Goal: Task Accomplishment & Management: Manage account settings

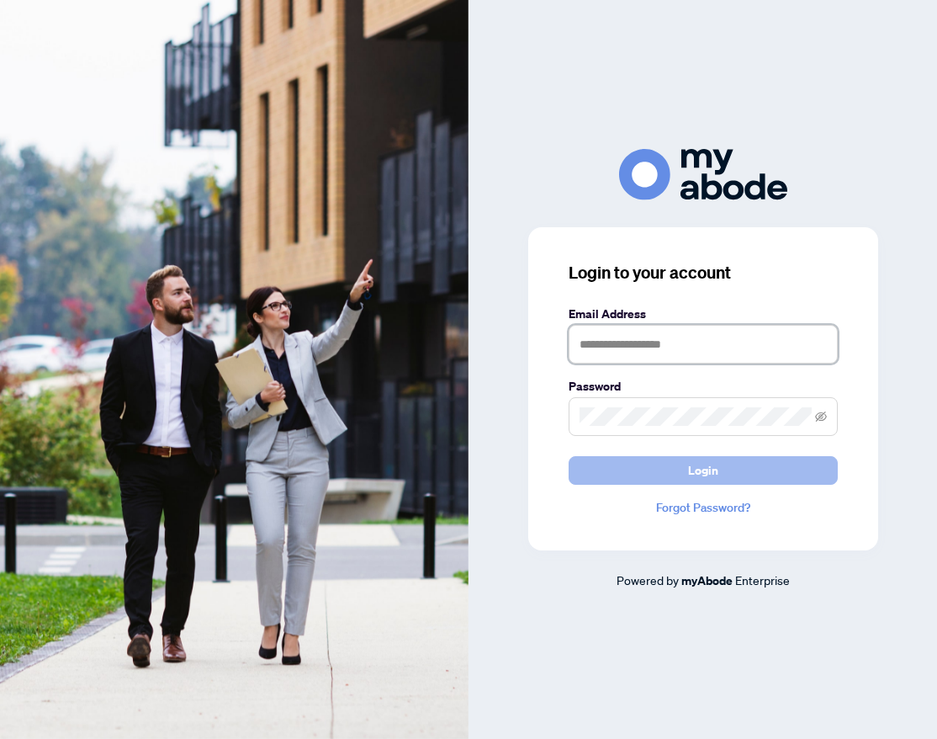
type input "**********"
click at [727, 474] on button "Login" at bounding box center [703, 470] width 269 height 29
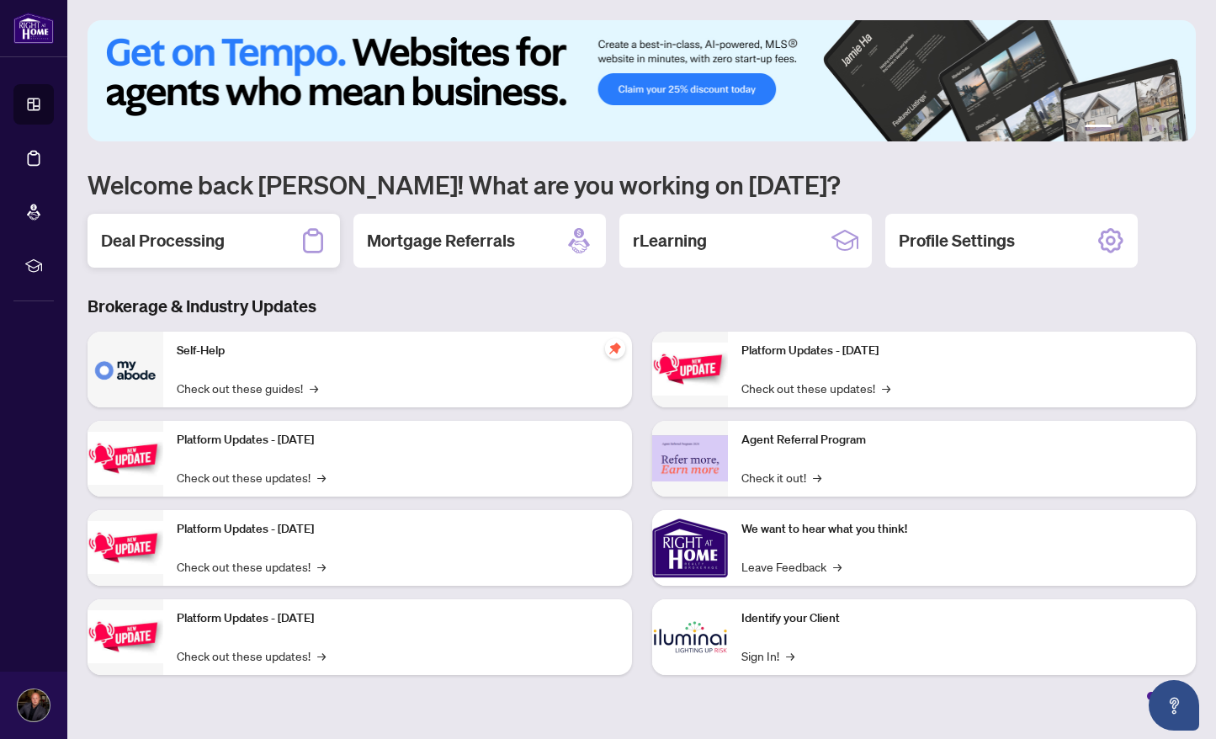
click at [210, 252] on div "Deal Processing" at bounding box center [214, 241] width 252 height 54
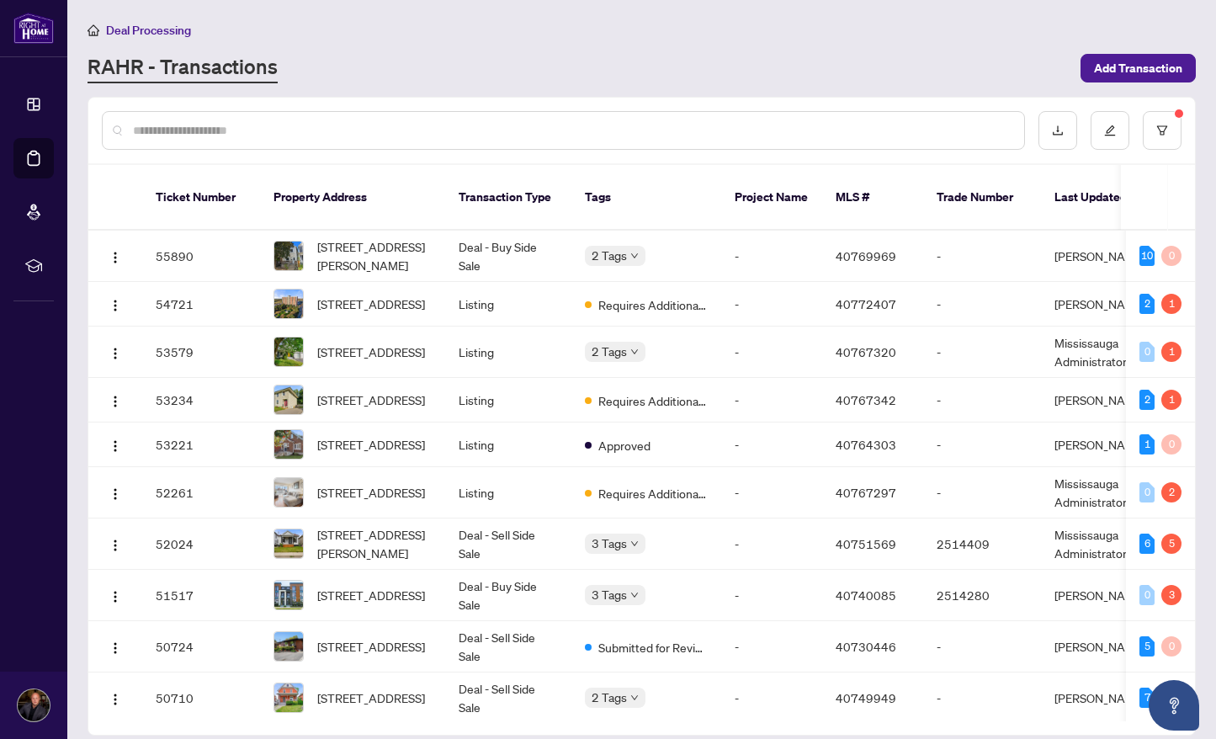
click at [295, 133] on input "text" at bounding box center [572, 130] width 878 height 19
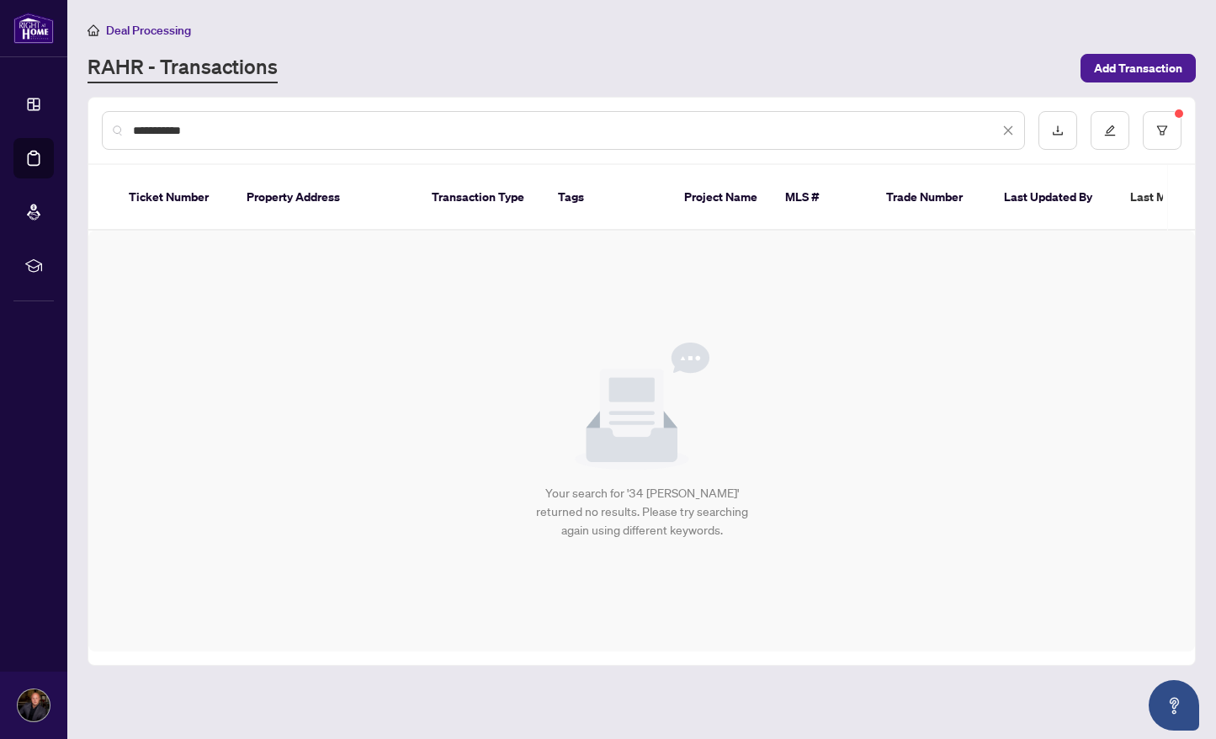
type input "**********"
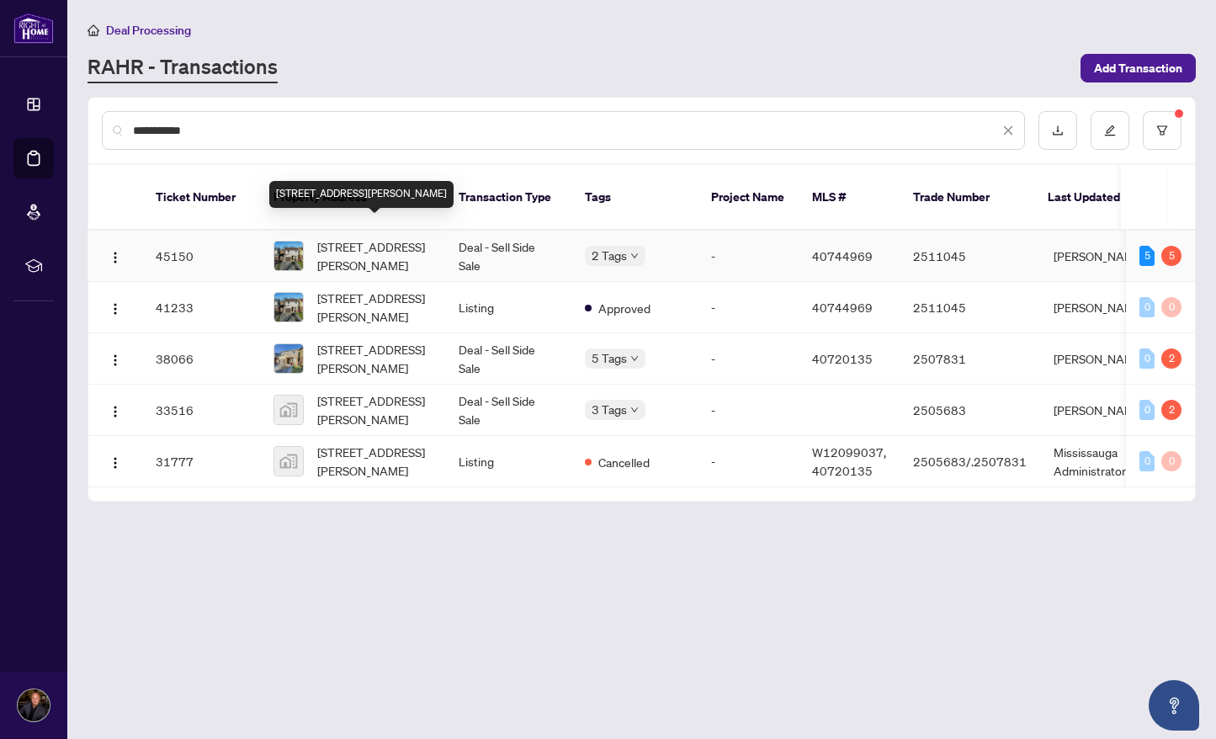
click at [364, 238] on span "34 Langston Drive, Brampton, ON L6V 3W7, Canada" at bounding box center [374, 255] width 114 height 37
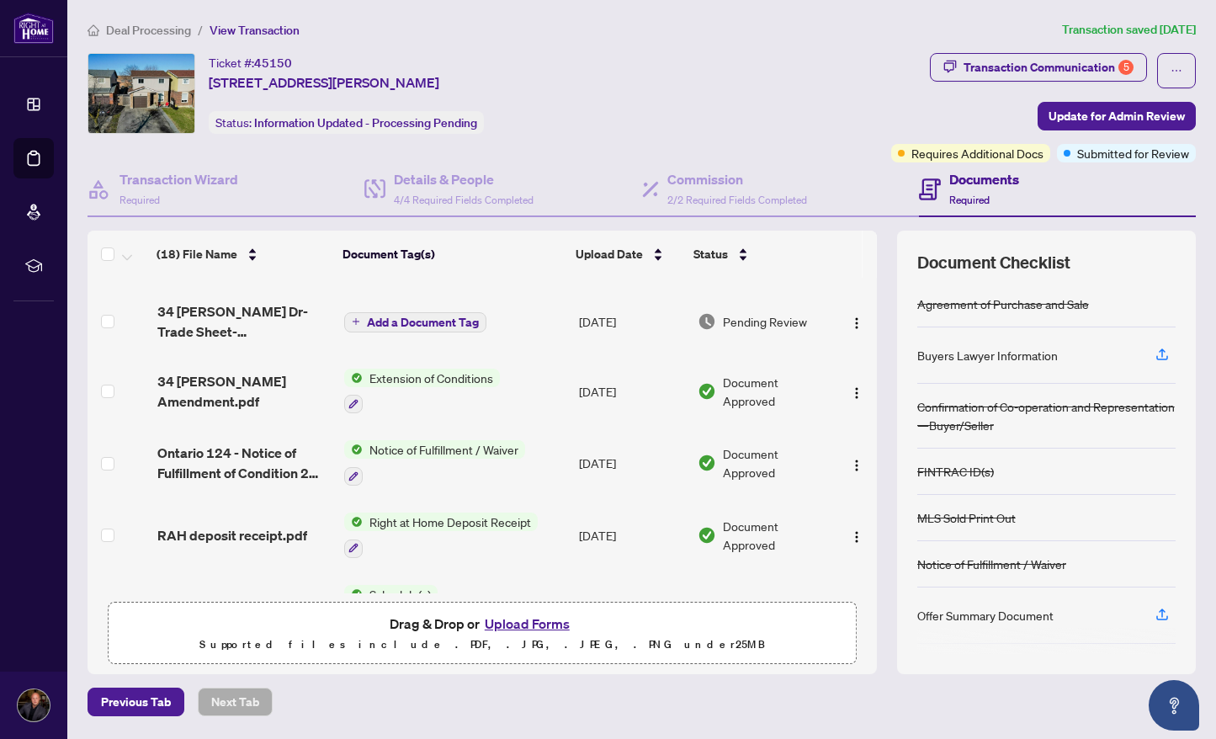
click at [263, 36] on span "View Transaction" at bounding box center [255, 30] width 90 height 15
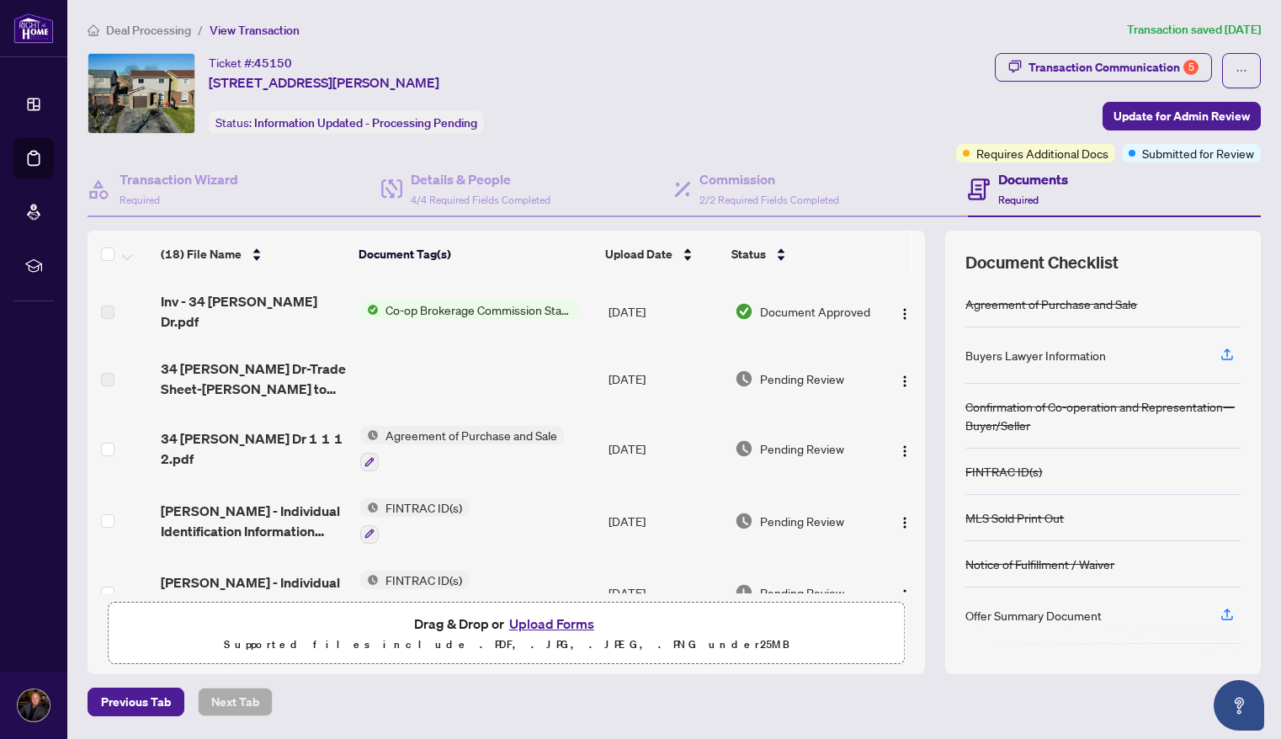
click at [267, 34] on span "View Transaction" at bounding box center [255, 30] width 90 height 15
click at [284, 27] on span "View Transaction" at bounding box center [255, 30] width 90 height 15
click at [276, 30] on span "View Transaction" at bounding box center [255, 30] width 90 height 15
click at [151, 29] on span "Deal Processing" at bounding box center [148, 30] width 85 height 15
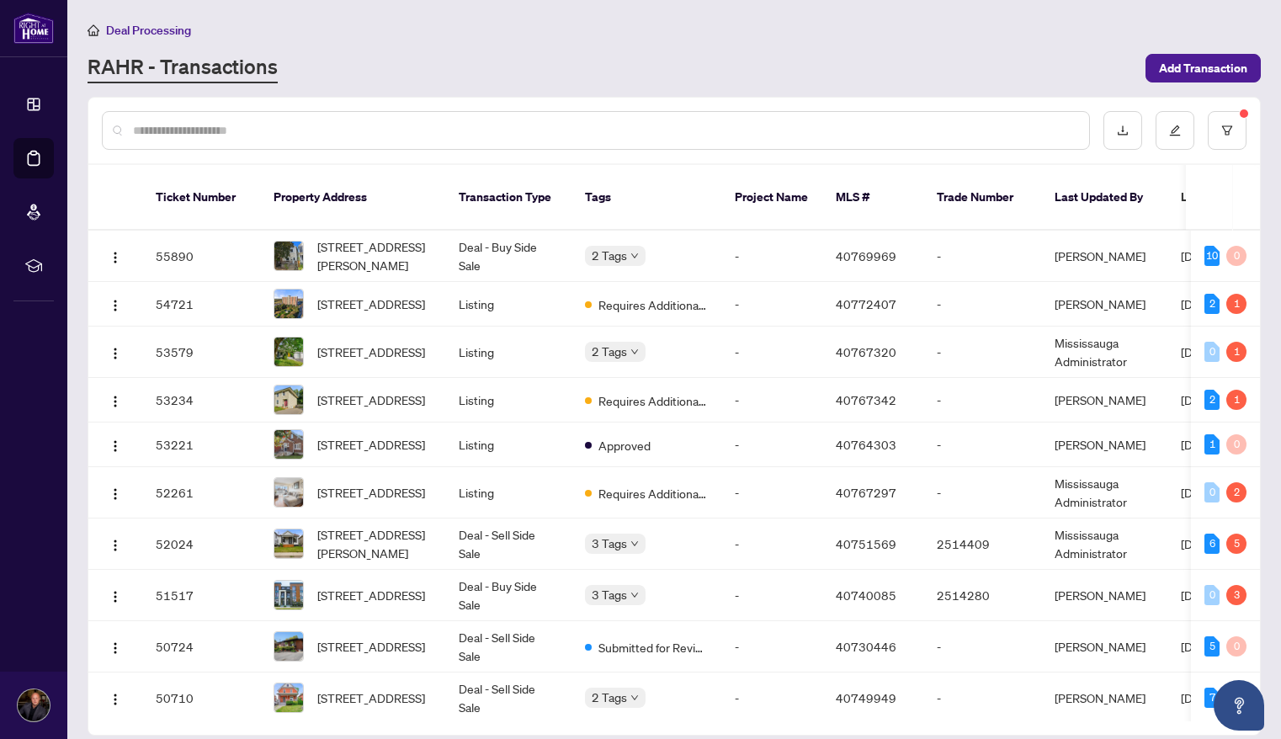
click at [263, 135] on input "text" at bounding box center [604, 130] width 942 height 19
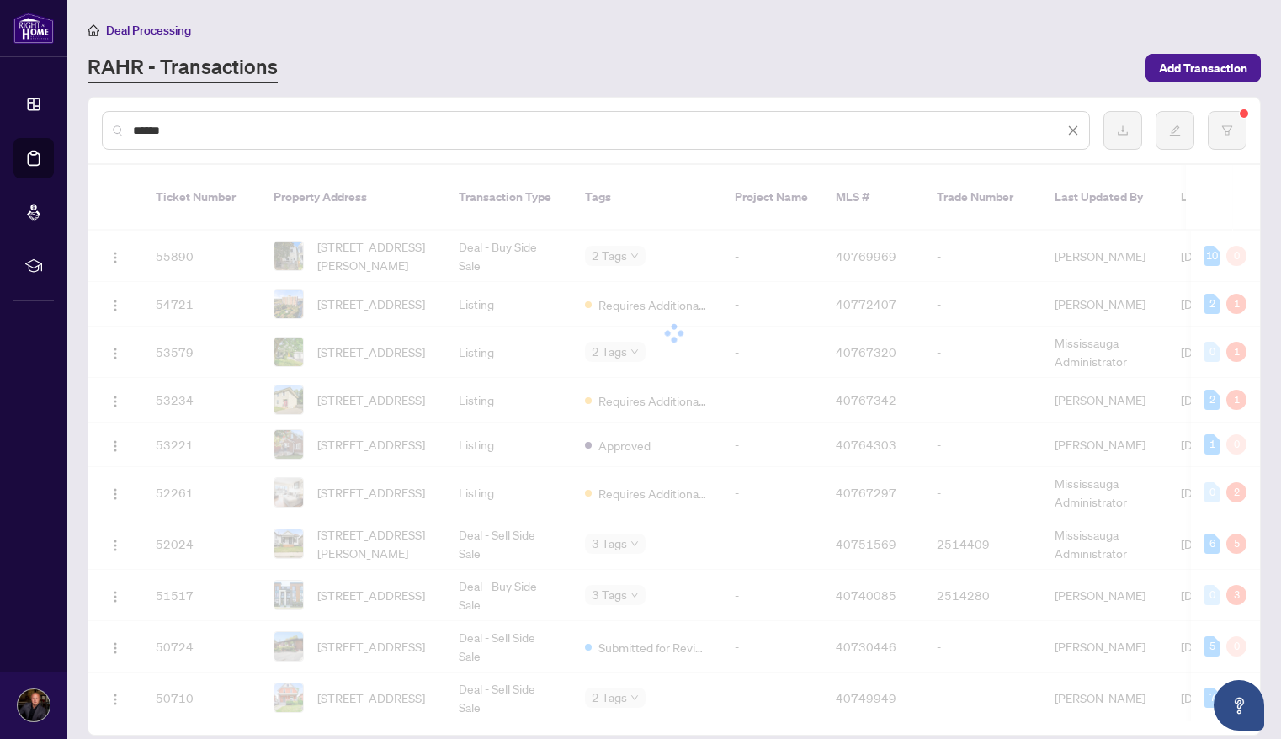
type input "******"
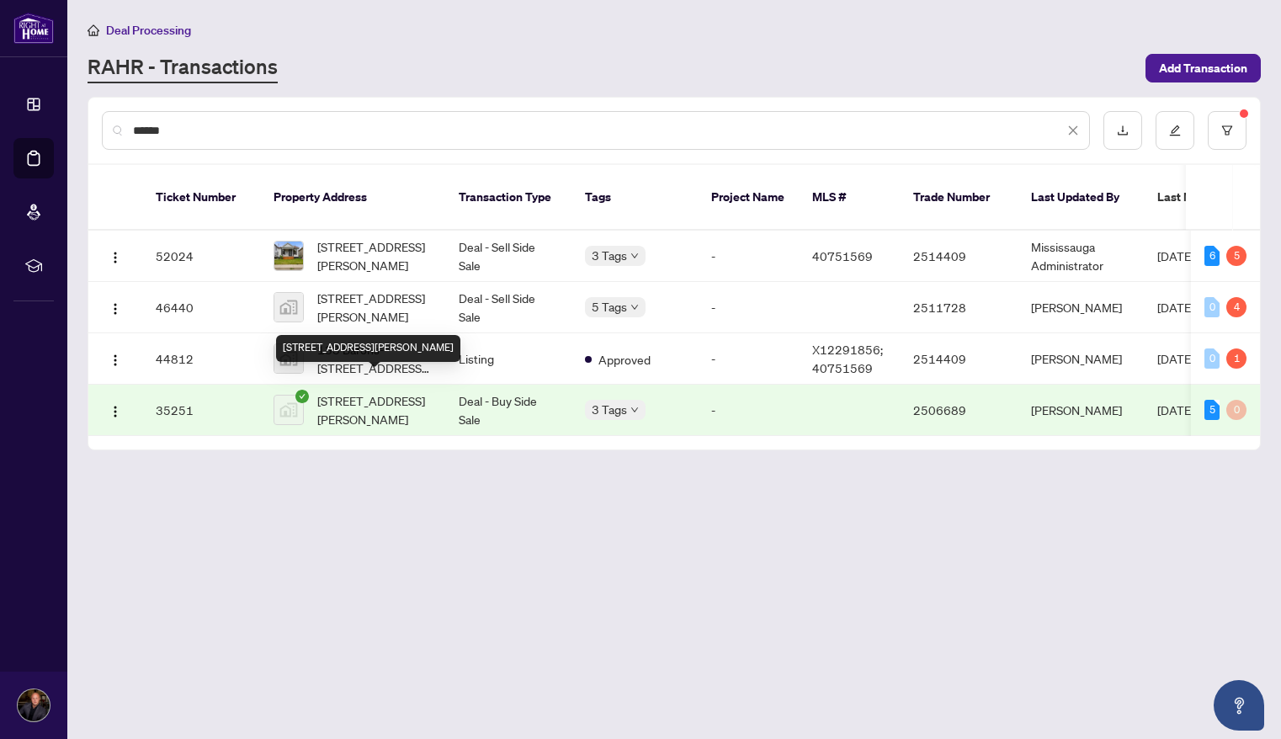
click at [371, 397] on span "[STREET_ADDRESS][PERSON_NAME]" at bounding box center [374, 409] width 114 height 37
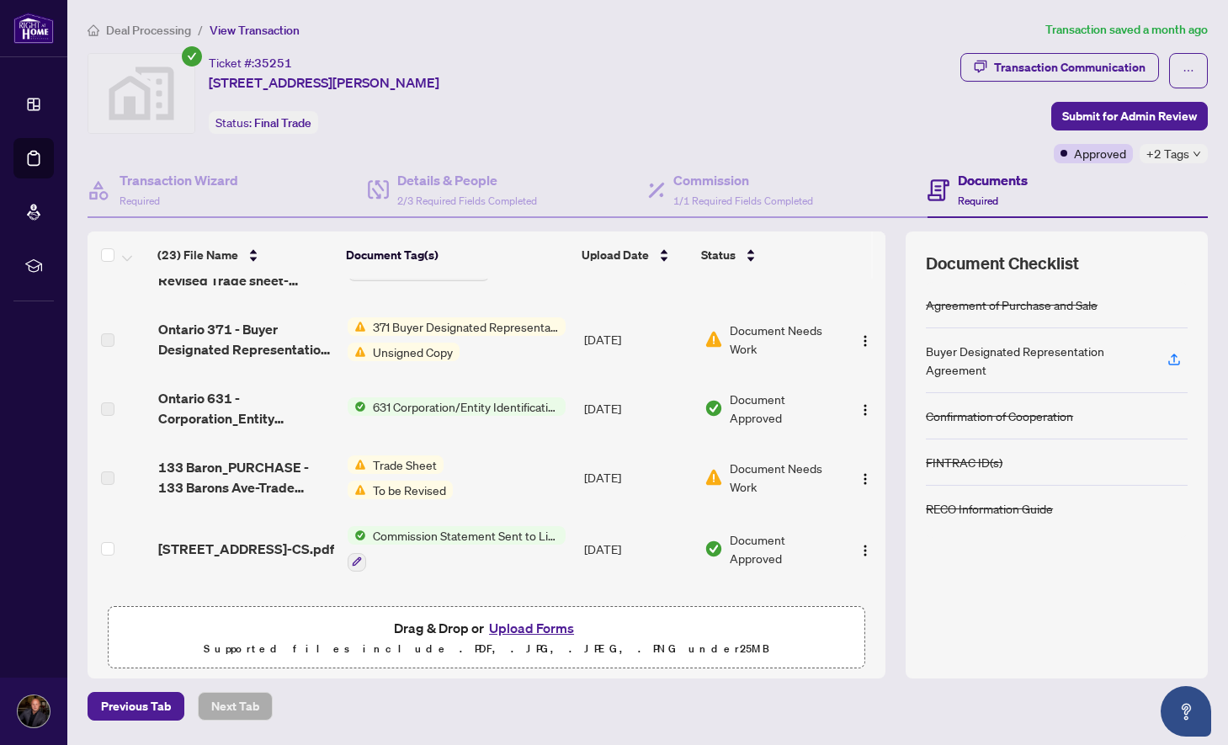
scroll to position [944, 0]
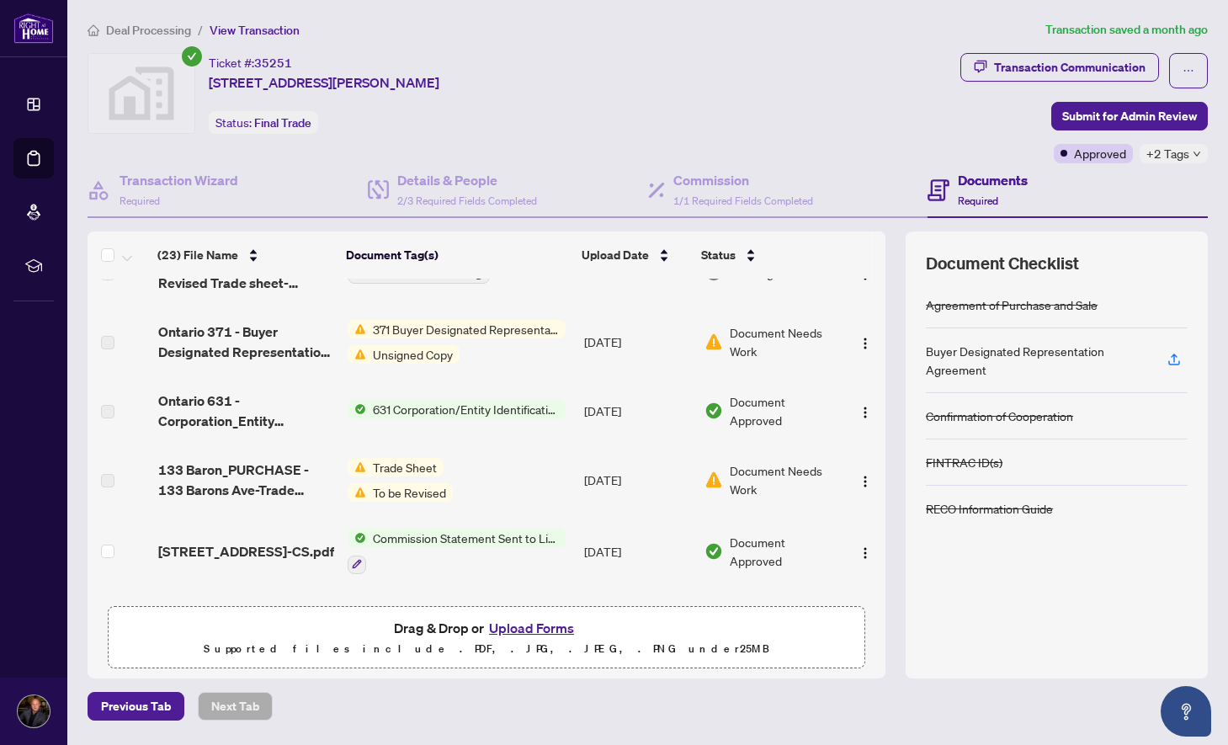
click at [400, 400] on span "631 Corporation/Entity Identification InformationRecord" at bounding box center [465, 409] width 199 height 19
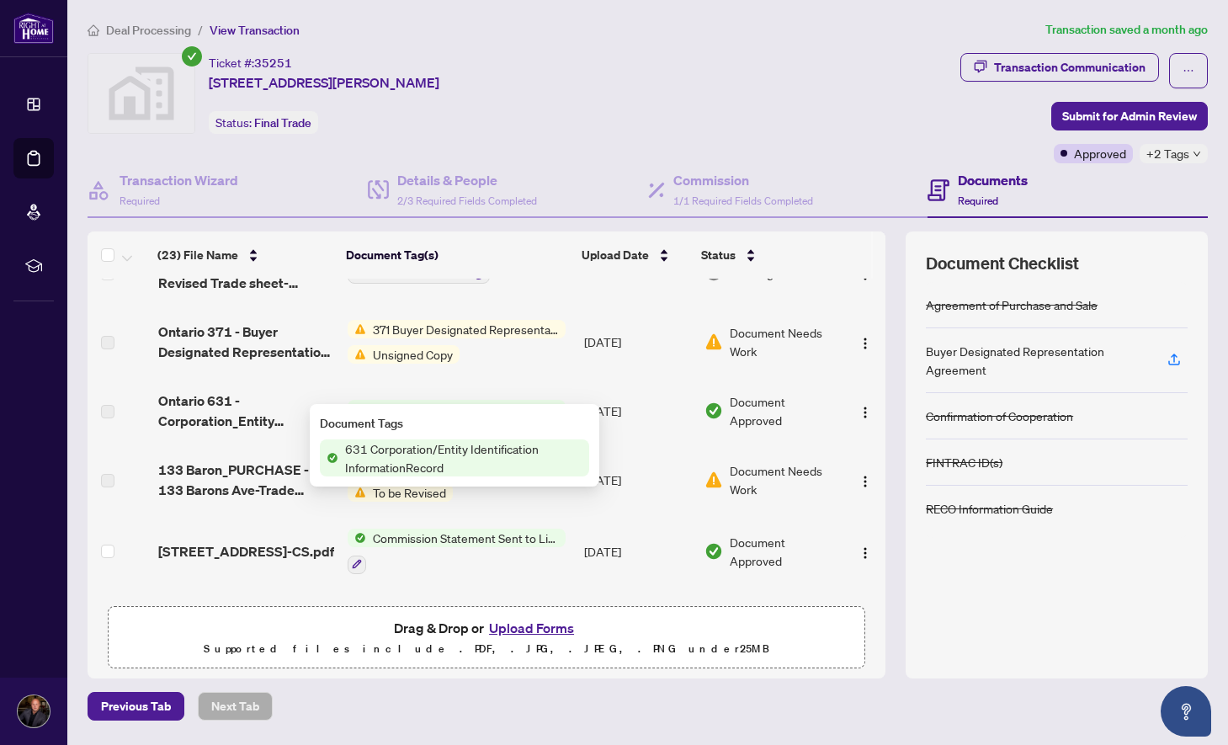
click at [221, 377] on td "Ontario 631 - Corporation_Entity Identification Information Record.pdf" at bounding box center [245, 410] width 189 height 67
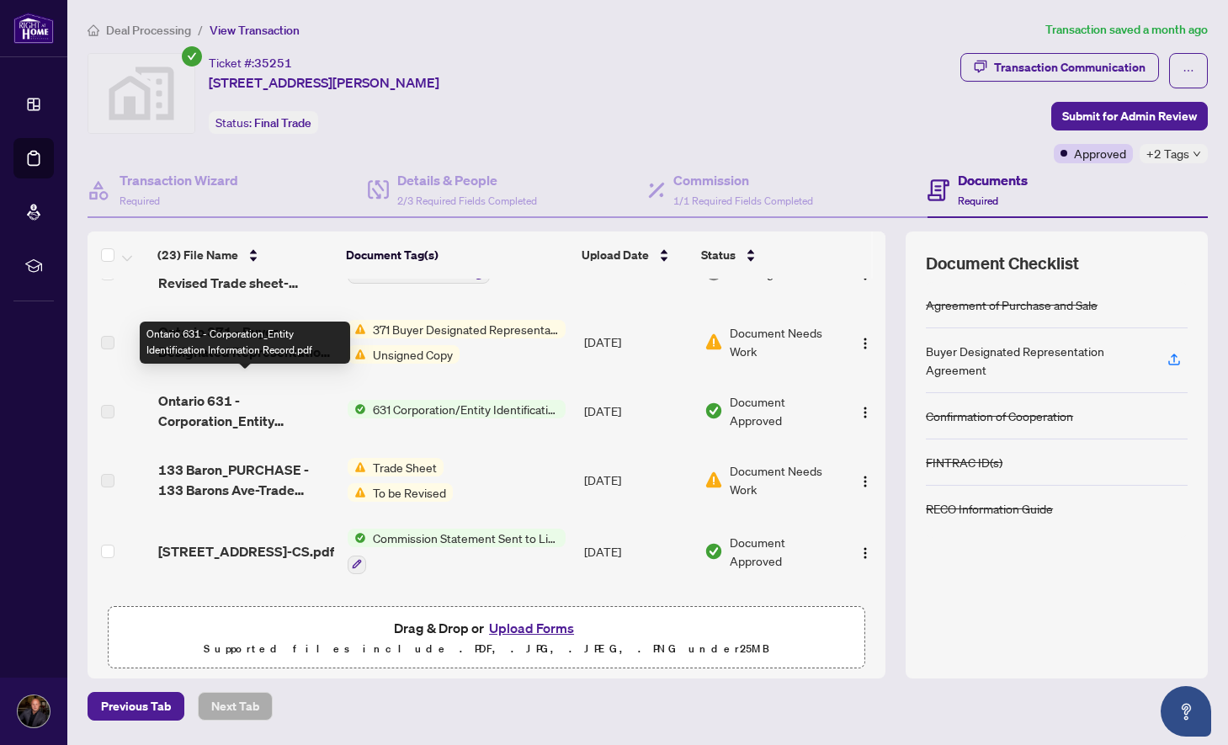
click at [218, 390] on span "Ontario 631 - Corporation_Entity Identification Information Record.pdf" at bounding box center [246, 410] width 176 height 40
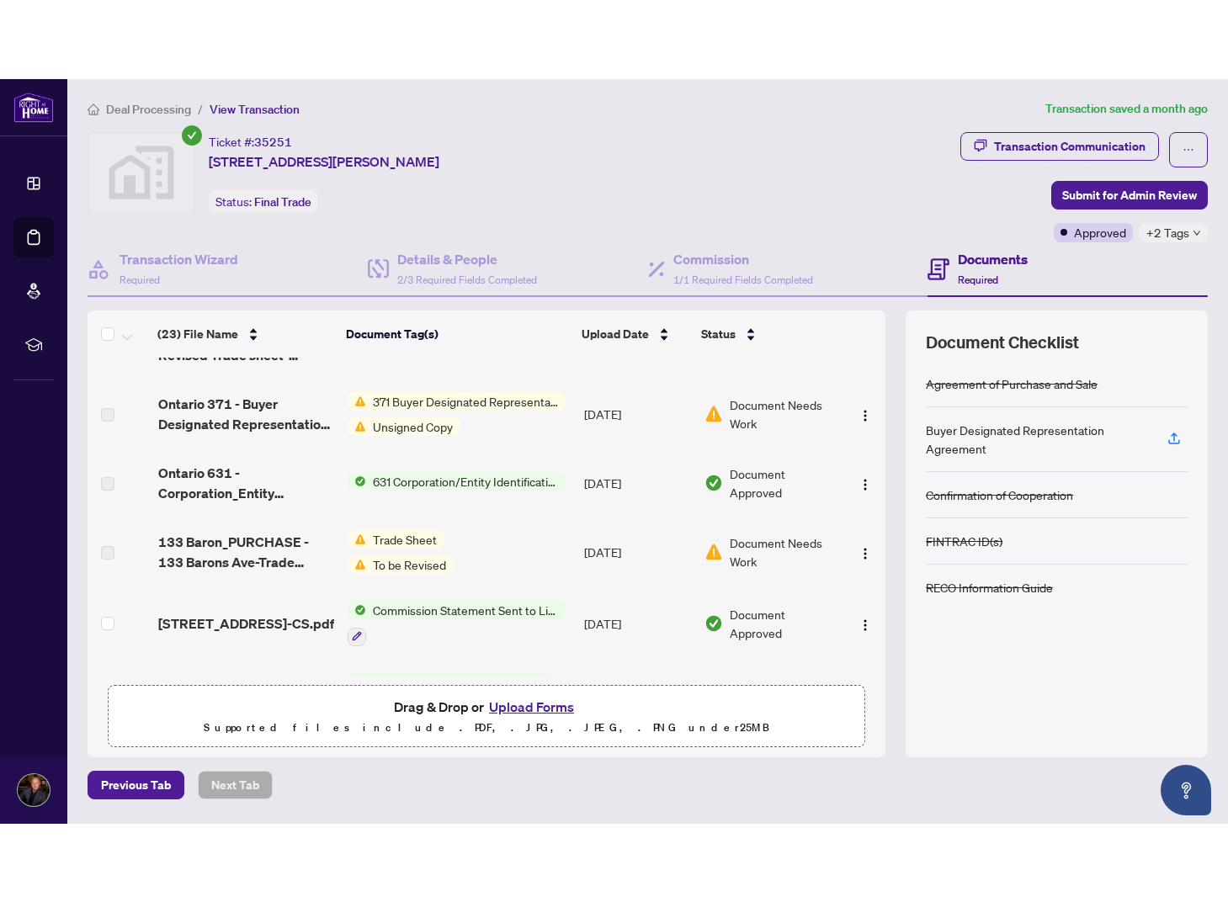
scroll to position [874, 0]
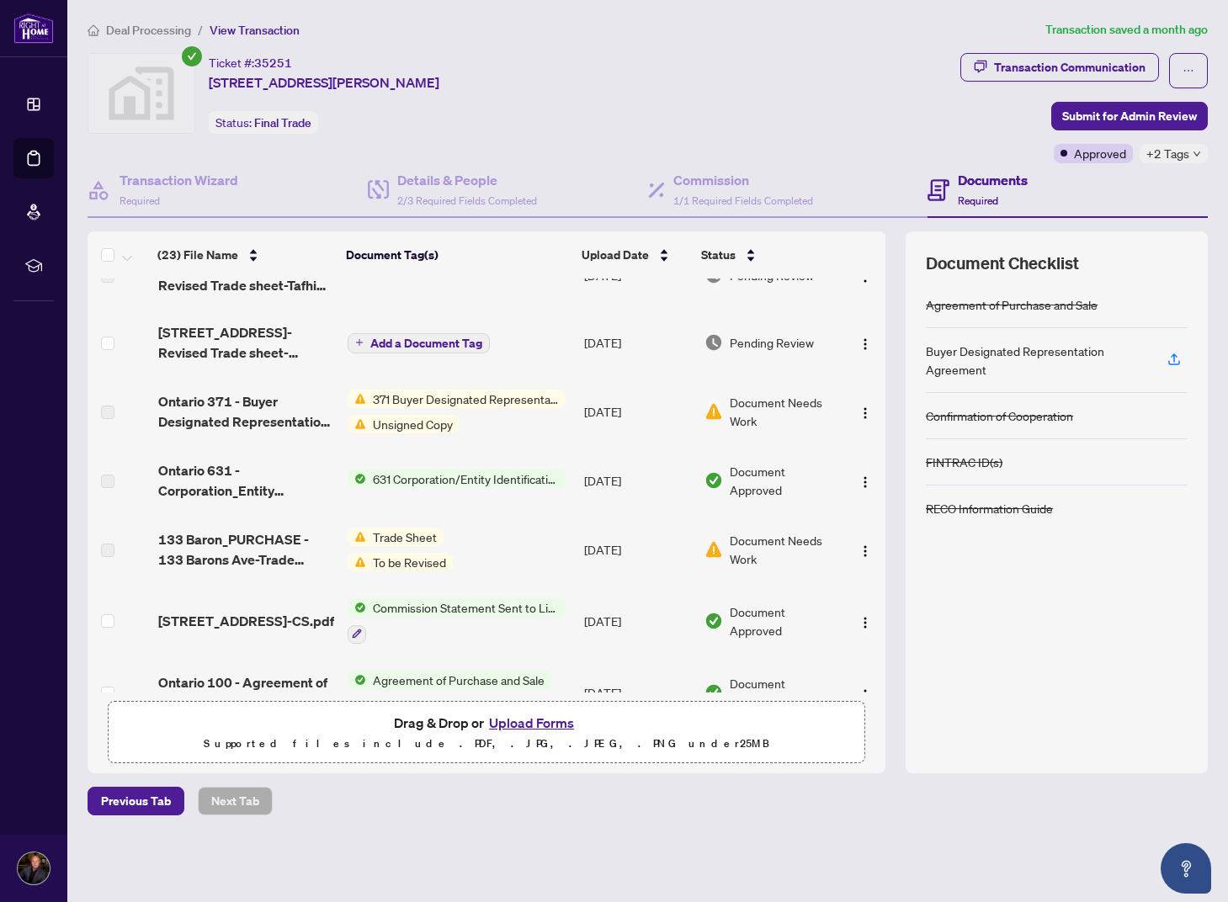
click at [167, 35] on span "Deal Processing" at bounding box center [148, 30] width 85 height 15
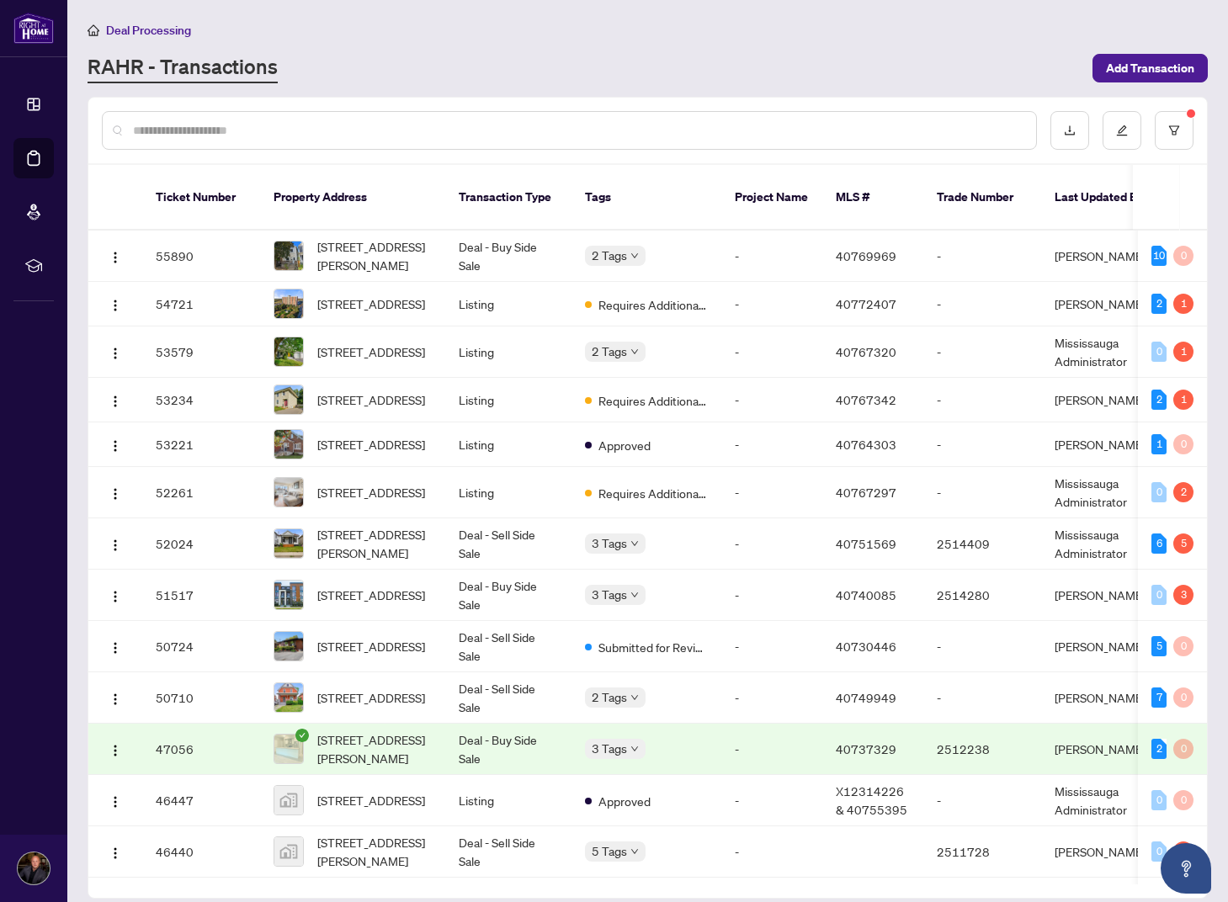
click at [266, 129] on input "text" at bounding box center [577, 130] width 889 height 19
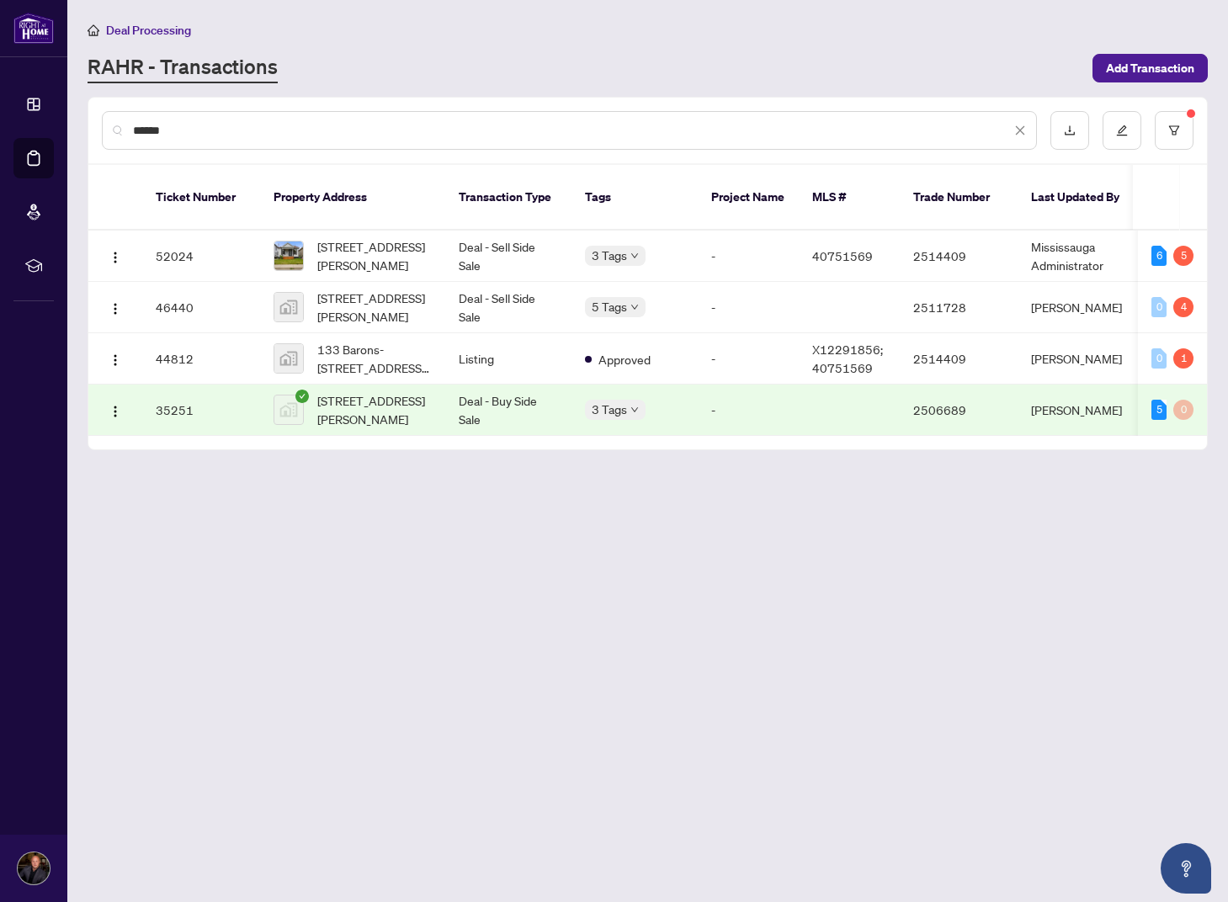
type input "******"
click at [406, 391] on span "[STREET_ADDRESS][PERSON_NAME]" at bounding box center [374, 409] width 114 height 37
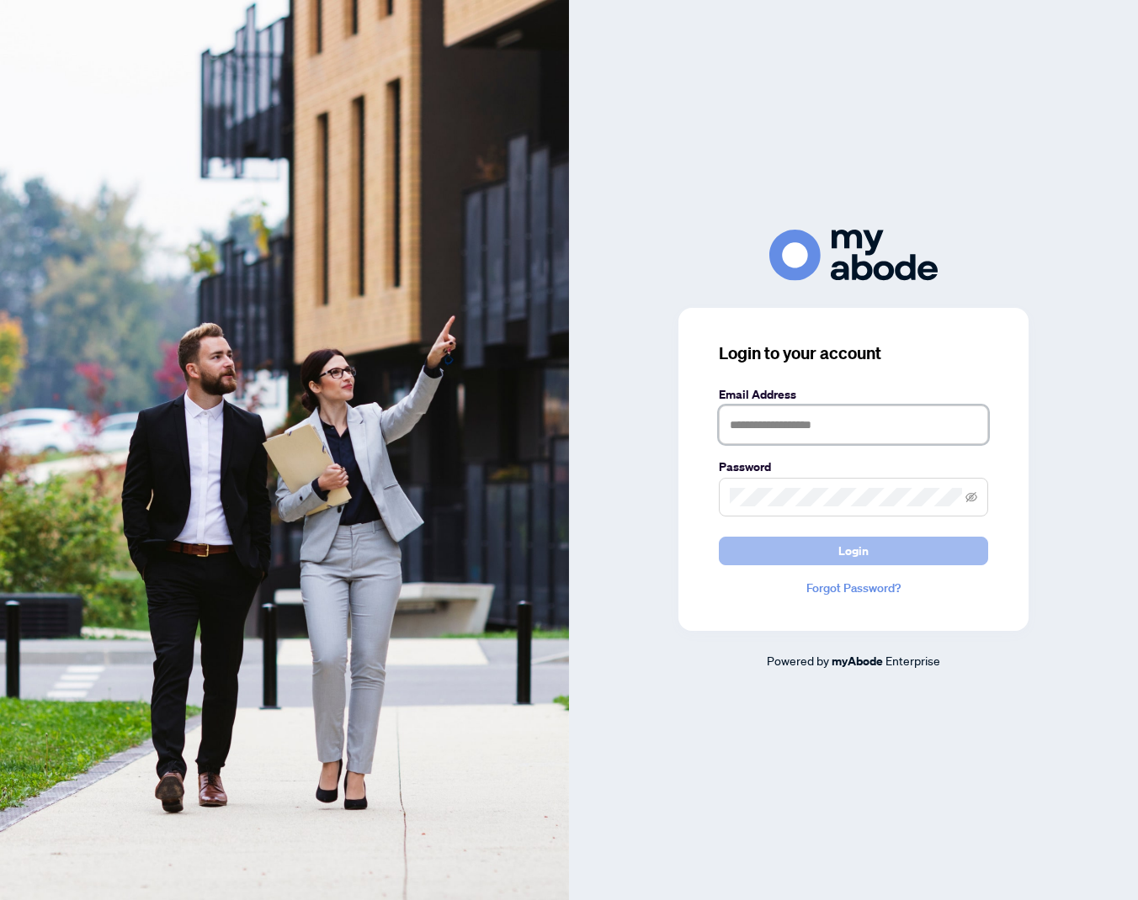
type input "**********"
click at [861, 559] on span "Login" at bounding box center [853, 551] width 30 height 27
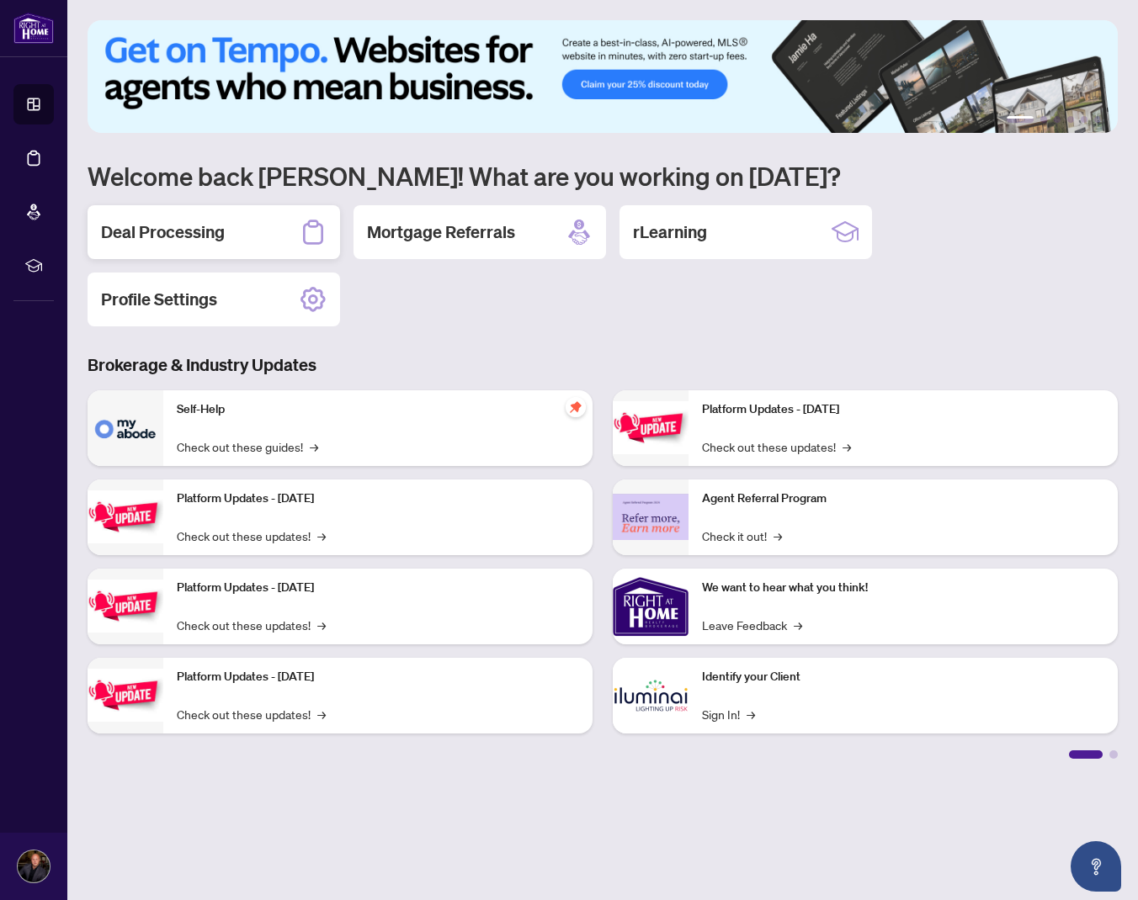
click at [184, 226] on h2 "Deal Processing" at bounding box center [163, 232] width 124 height 24
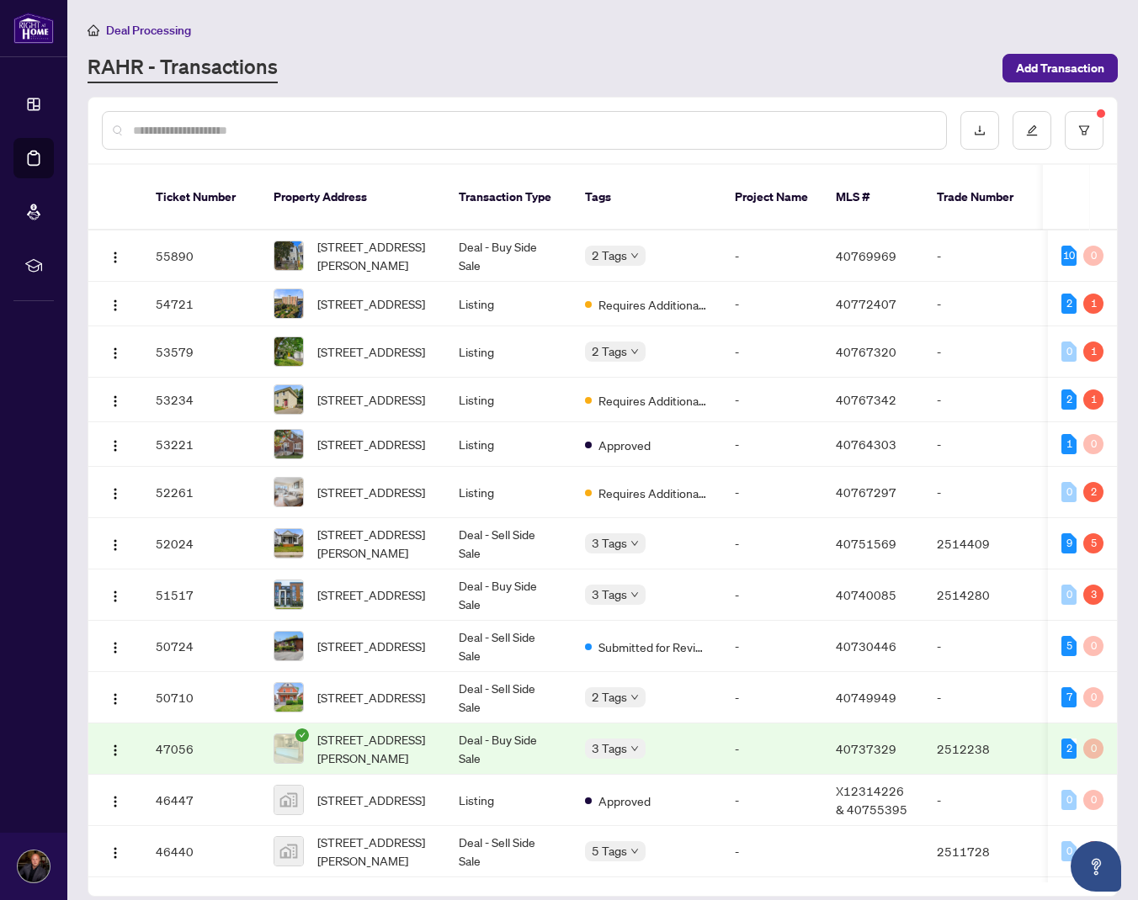
click at [402, 135] on input "text" at bounding box center [532, 130] width 799 height 19
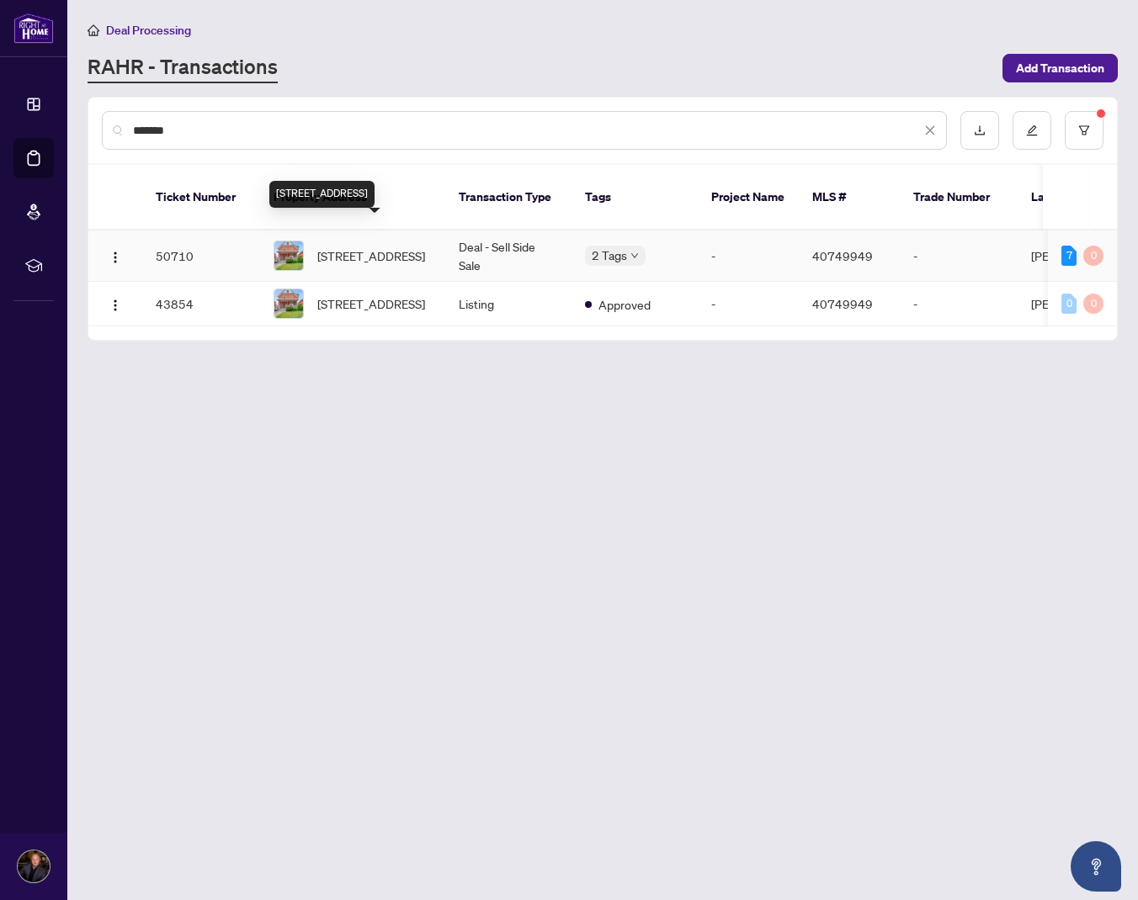
type input "*******"
click at [352, 254] on span "58 Pandora Avenue, Kitchener, ON N2H 3C3, Canada" at bounding box center [371, 256] width 108 height 19
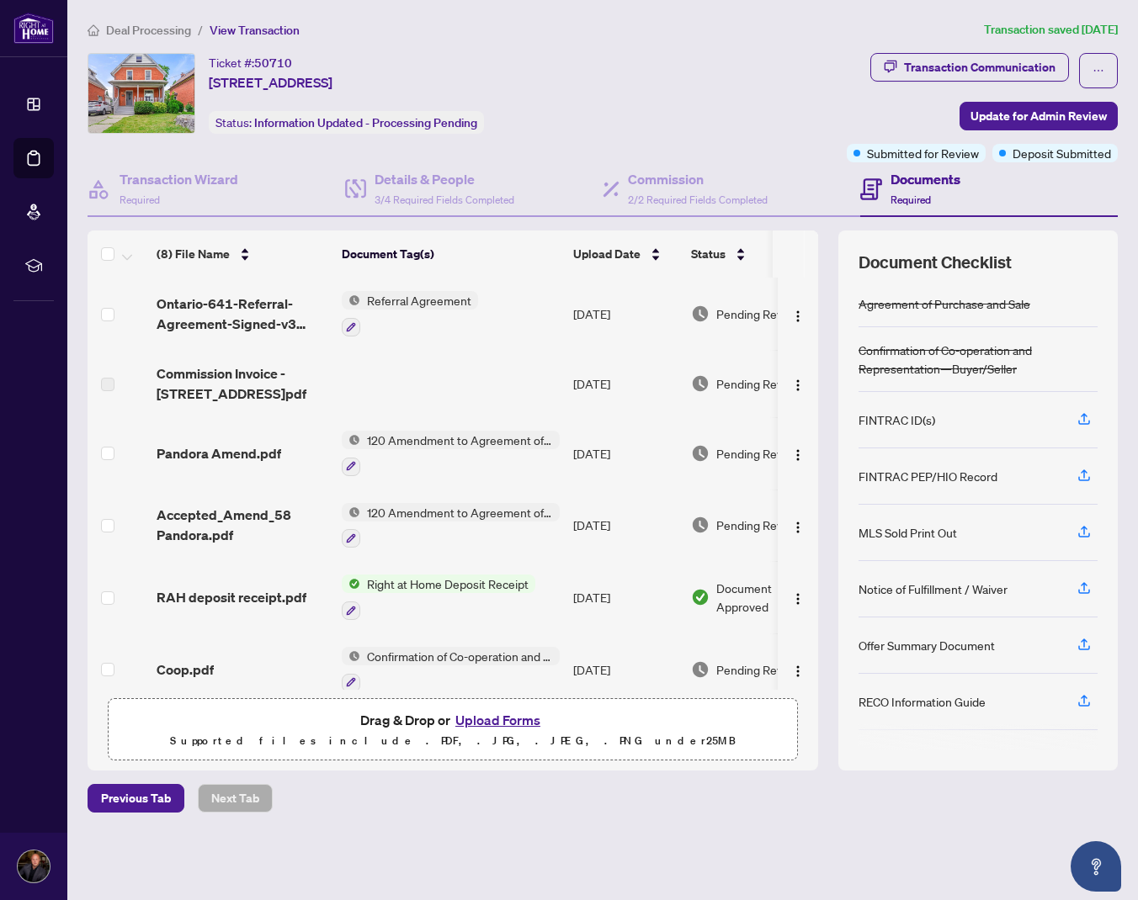
click at [427, 301] on span "Referral Agreement" at bounding box center [419, 300] width 118 height 19
click at [553, 139] on div "Ticket #: 50710 58 Pandora Avenue, Kitchener, ON N2H 3C3, Canada Status: Inform…" at bounding box center [374, 107] width 581 height 109
click at [209, 306] on span "Ontario-641-Referral-Agreement-Signed-v3 1.pdf" at bounding box center [243, 314] width 172 height 40
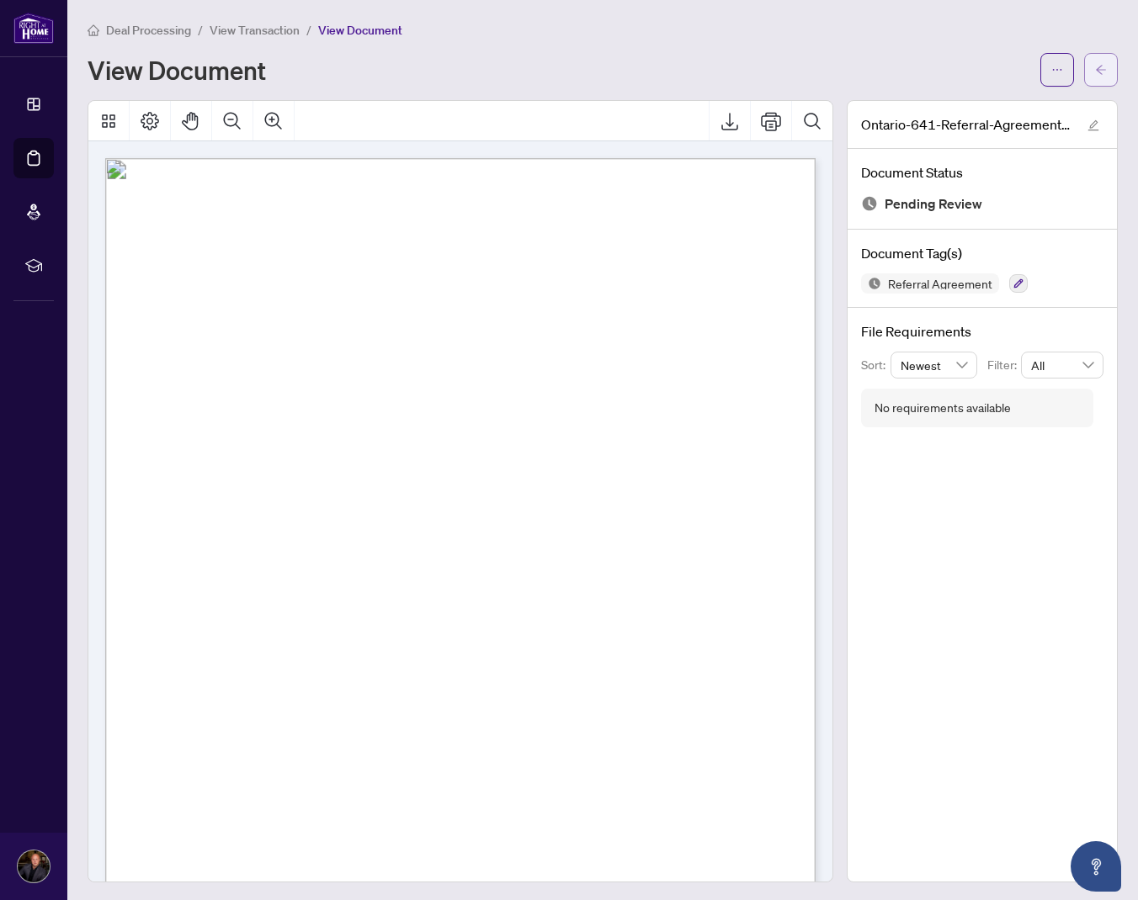
click at [1096, 66] on icon "arrow-left" at bounding box center [1101, 70] width 12 height 12
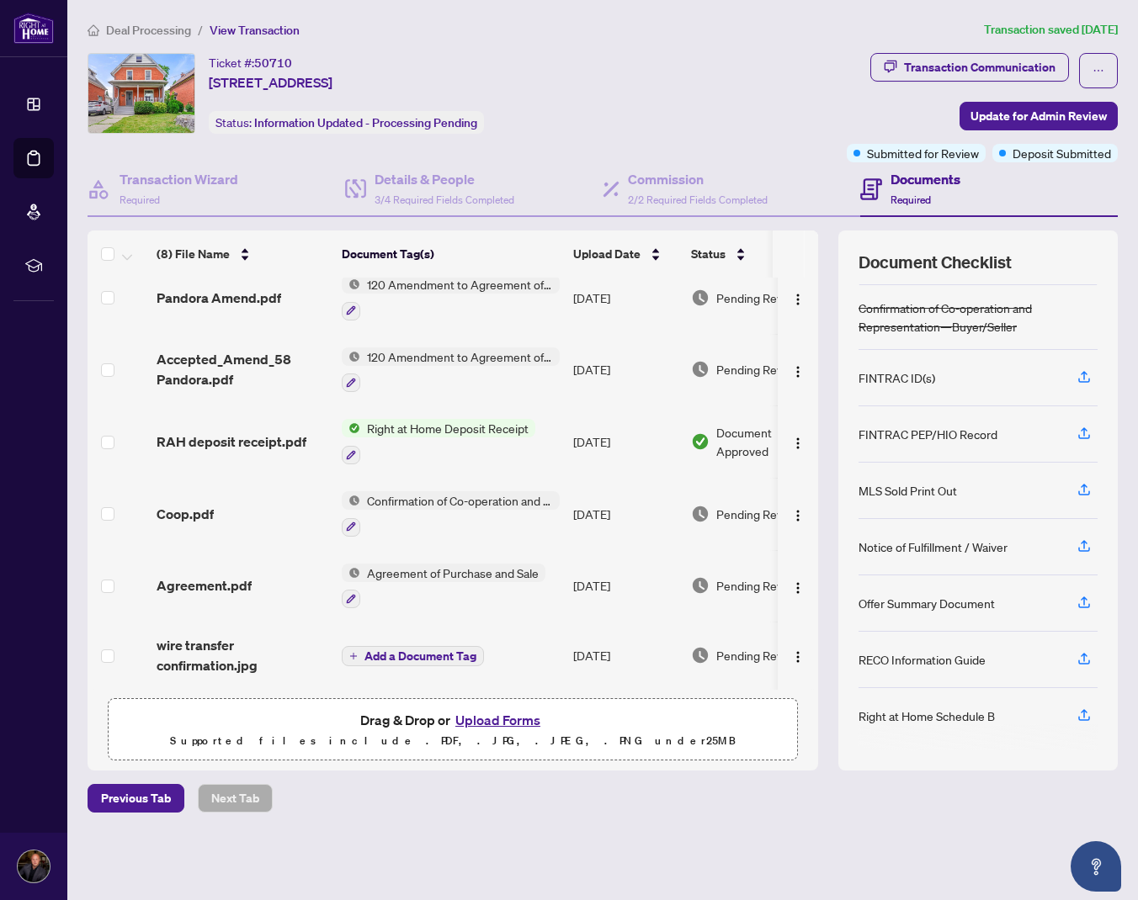
scroll to position [159, 0]
click at [418, 567] on span "Agreement of Purchase and Sale" at bounding box center [452, 573] width 185 height 19
click at [221, 576] on span "Agreement.pdf" at bounding box center [204, 586] width 95 height 20
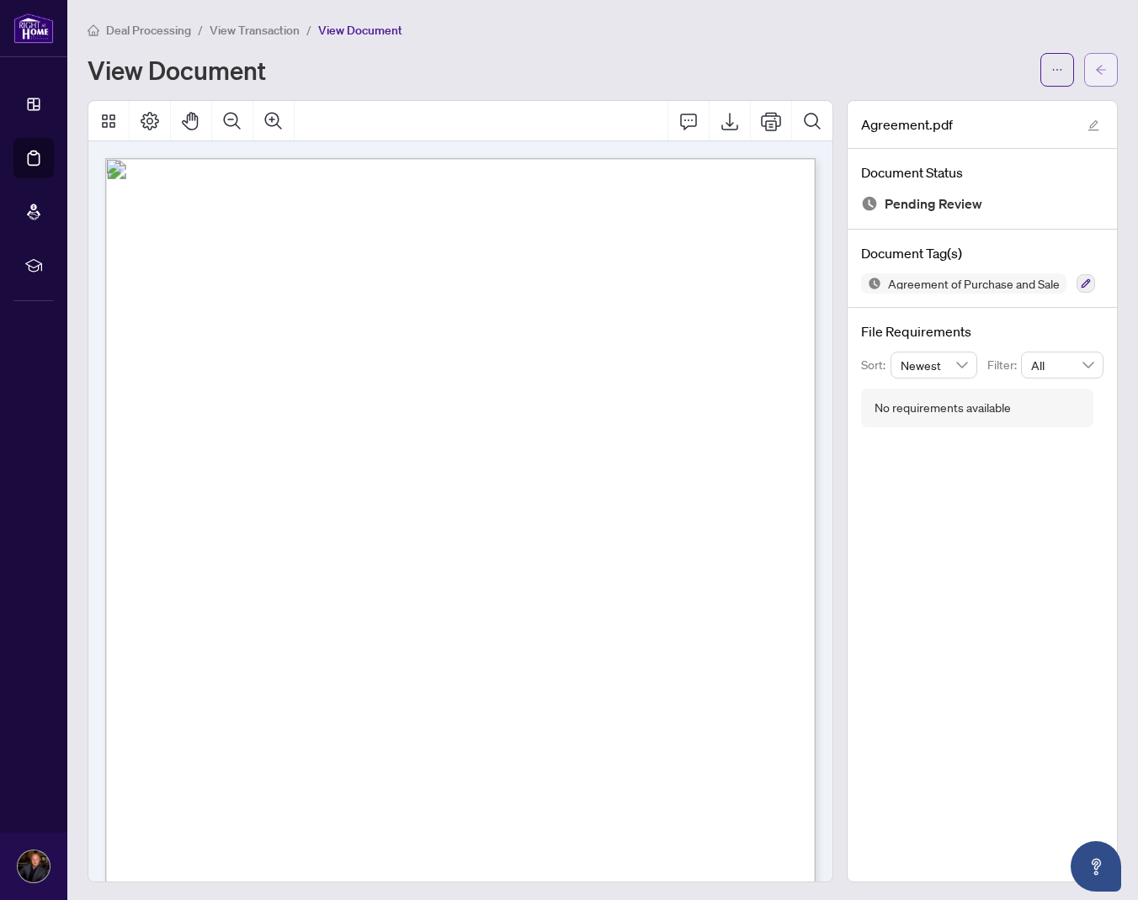
click at [1089, 75] on button "button" at bounding box center [1101, 70] width 34 height 34
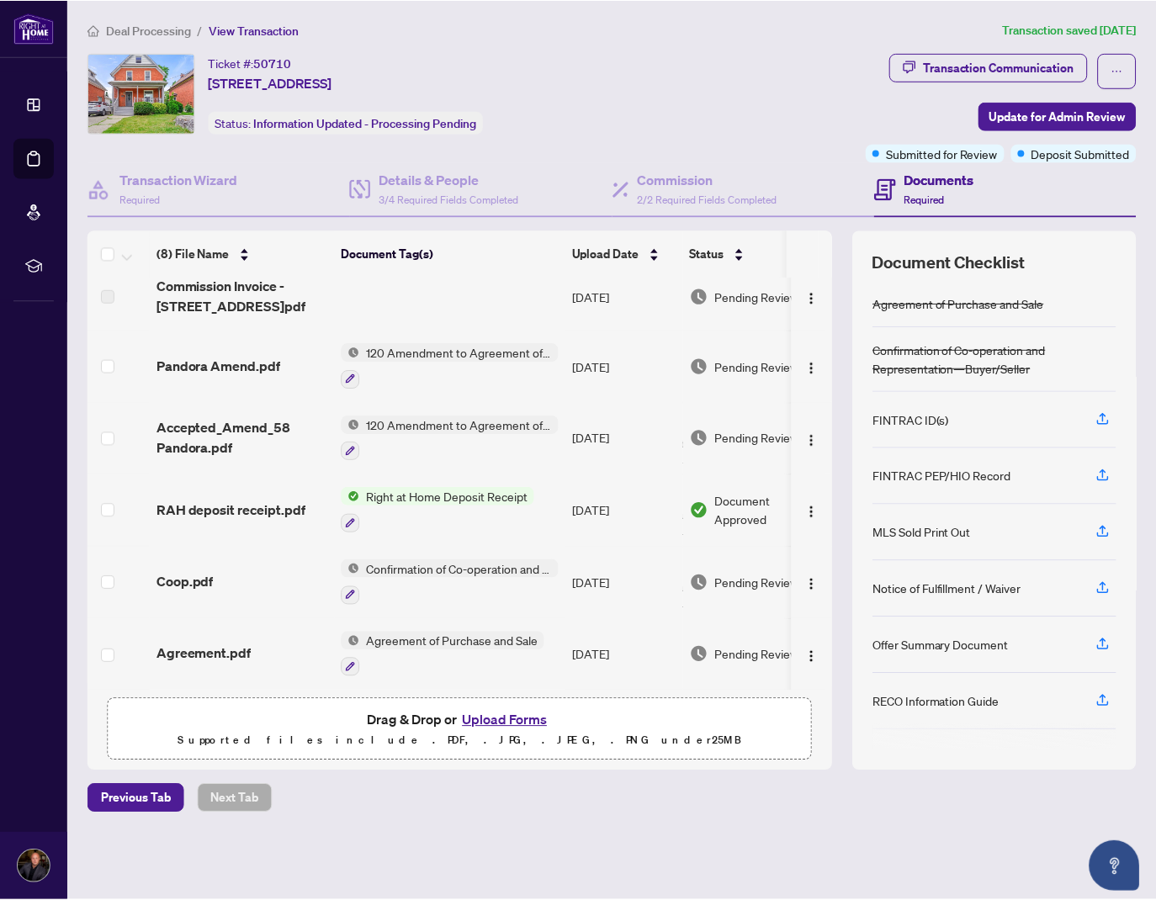
scroll to position [90, 0]
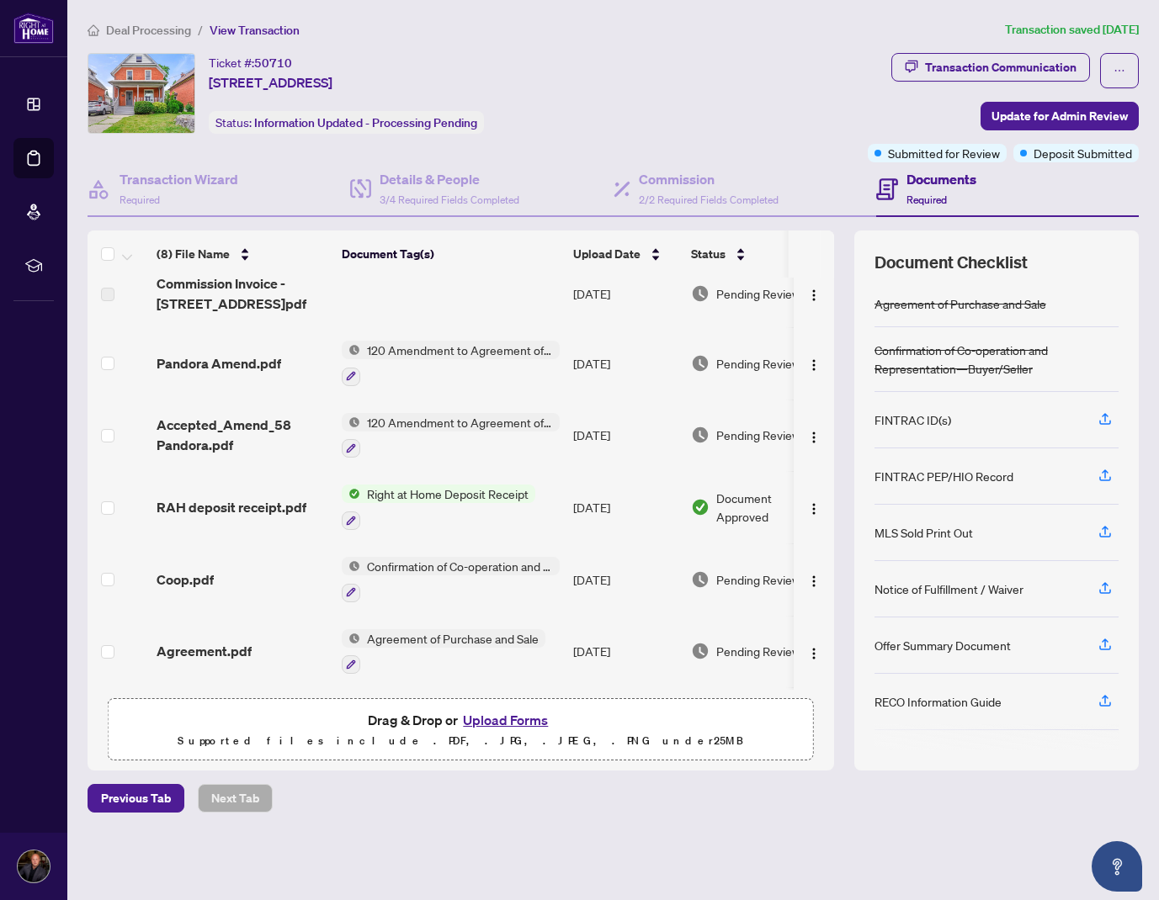
click at [429, 423] on span "120 Amendment to Agreement of Purchase and Sale" at bounding box center [459, 422] width 199 height 19
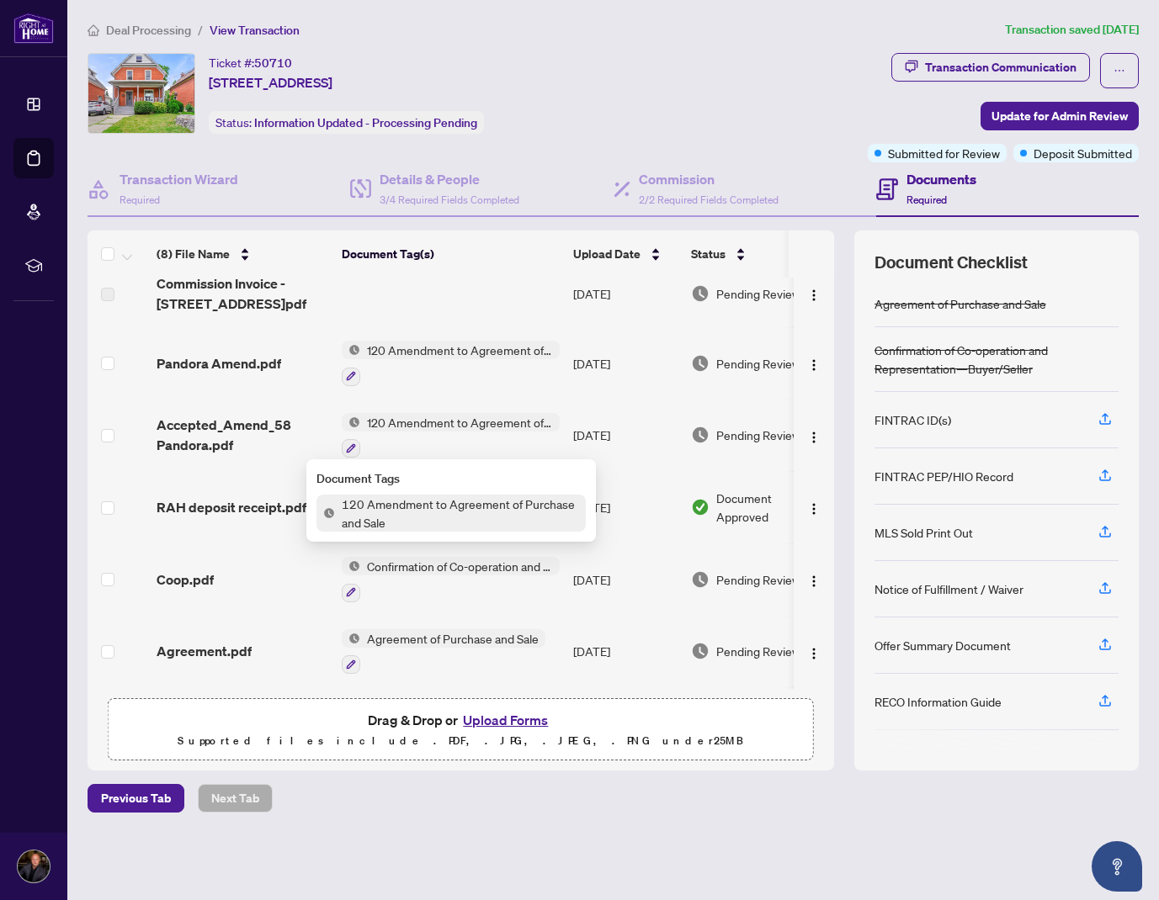
click at [429, 422] on span "120 Amendment to Agreement of Purchase and Sale" at bounding box center [459, 422] width 199 height 19
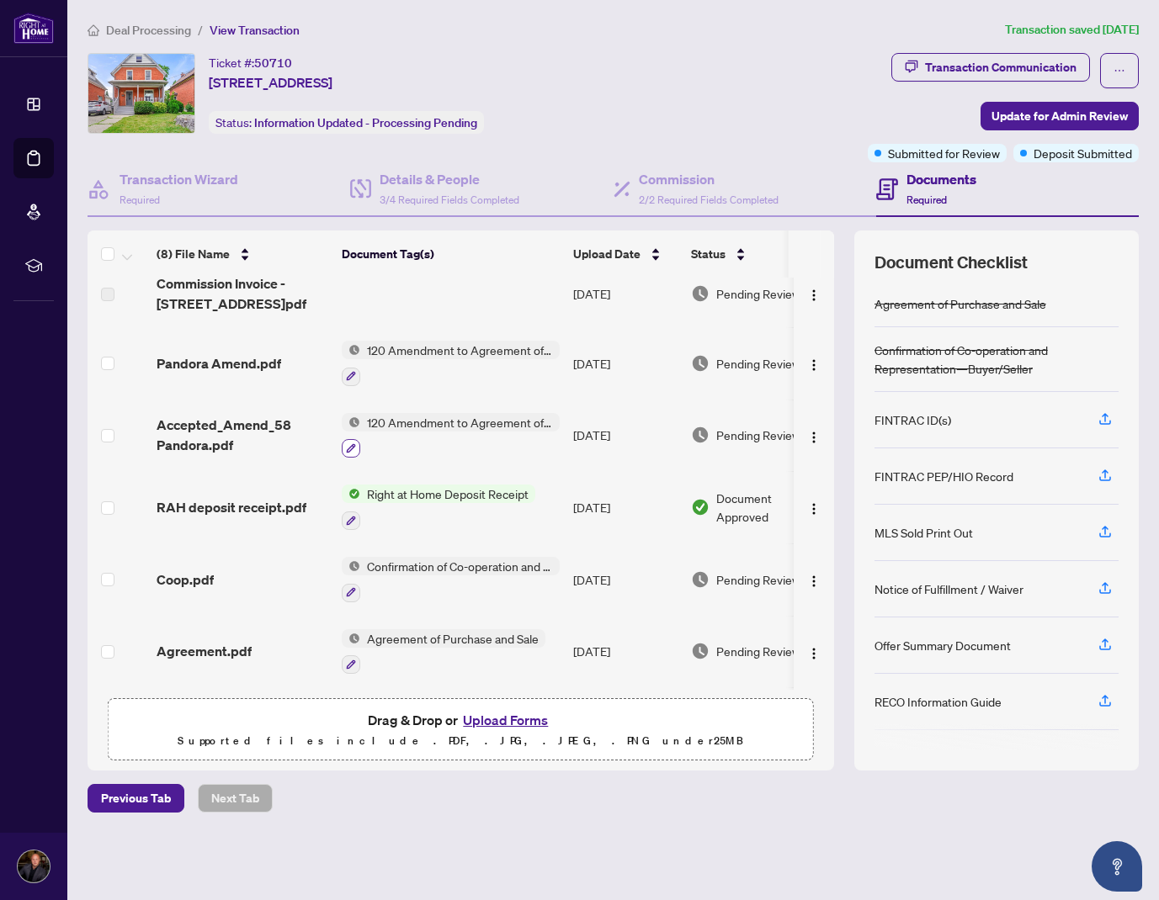
click at [353, 449] on icon "button" at bounding box center [351, 448] width 10 height 10
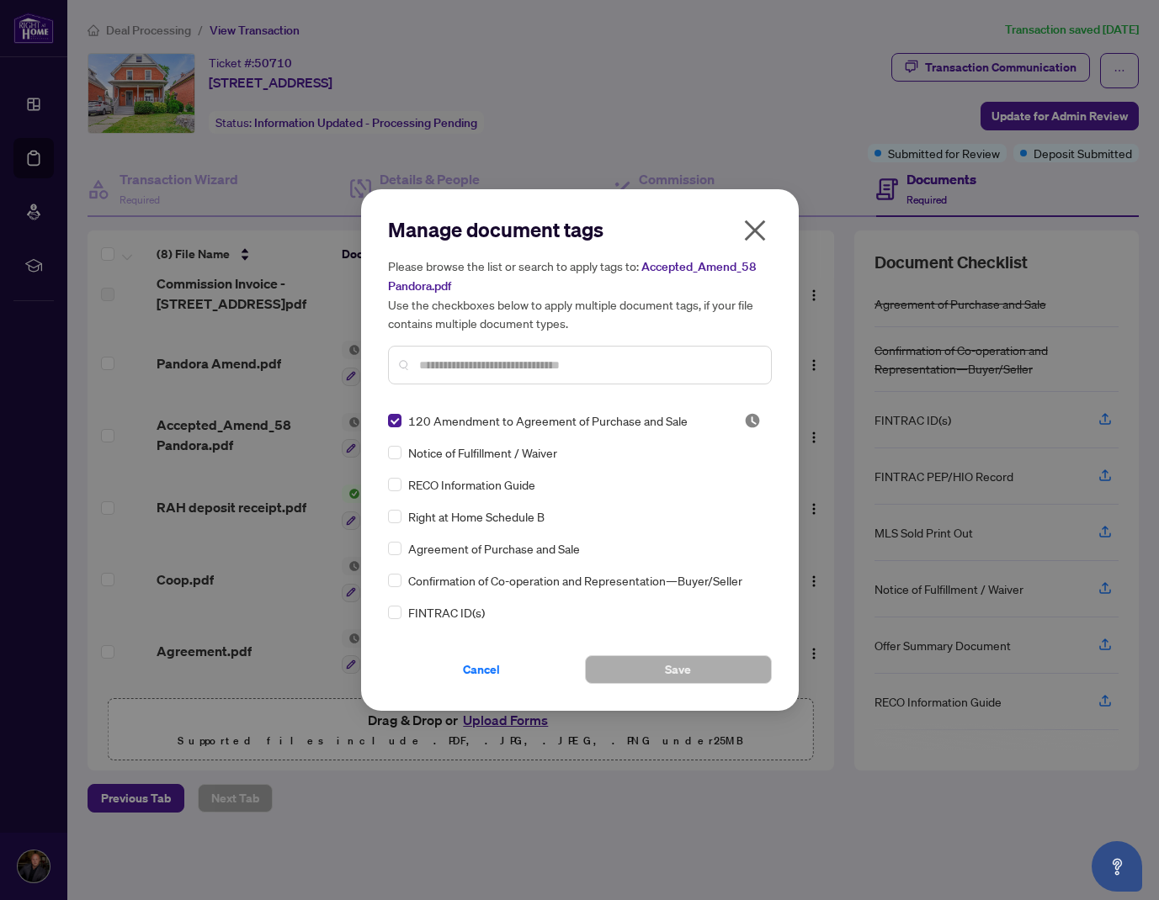
click at [533, 368] on input "text" at bounding box center [588, 365] width 338 height 19
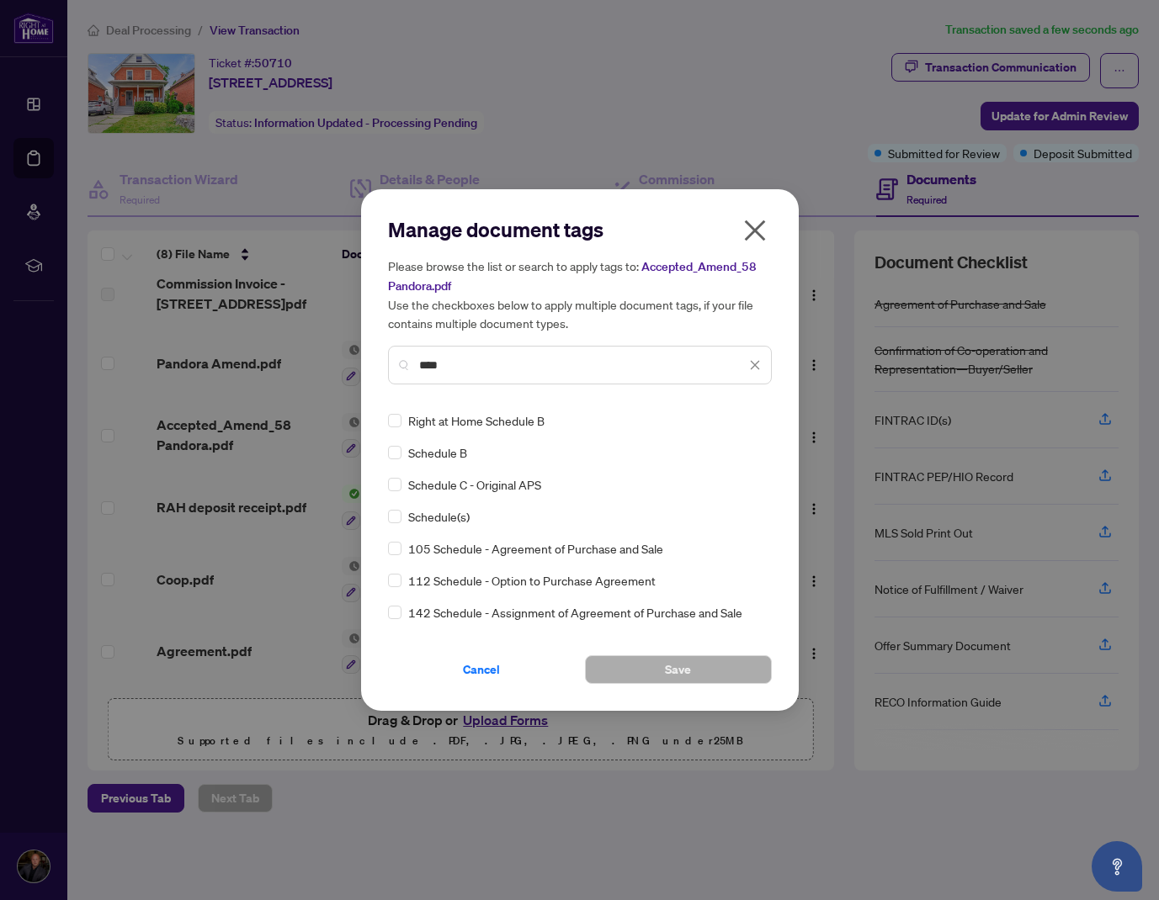
type input "****"
click at [666, 661] on span "Save" at bounding box center [678, 669] width 26 height 27
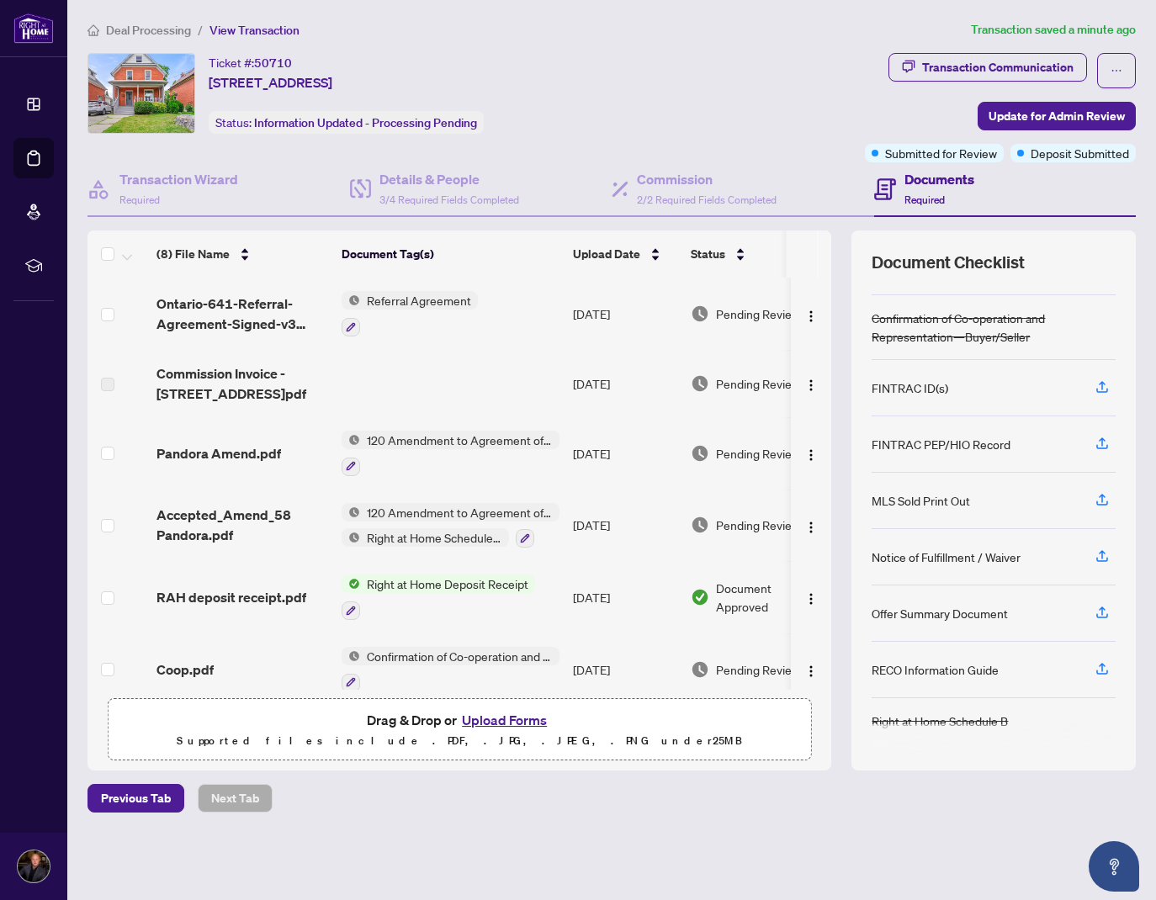
scroll to position [0, 0]
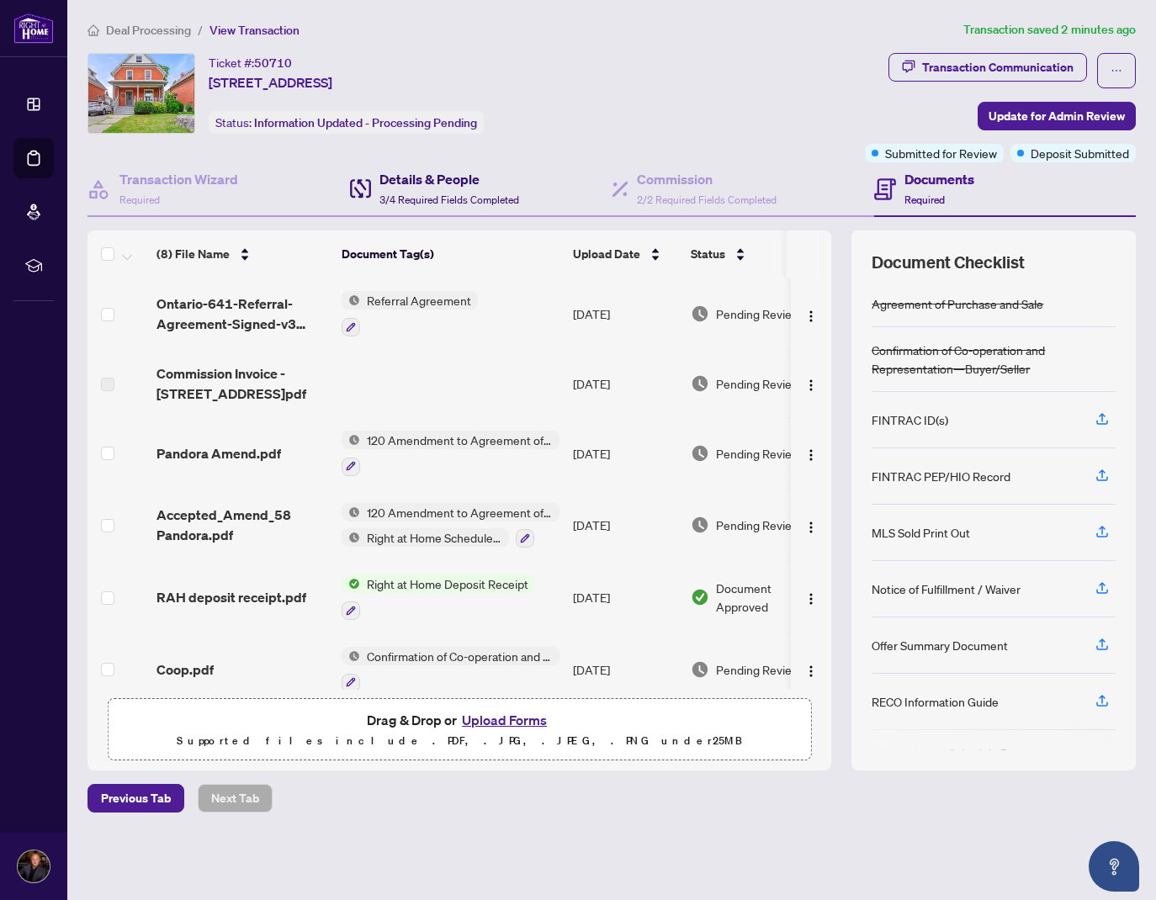
click at [454, 178] on h4 "Details & People" at bounding box center [450, 179] width 140 height 20
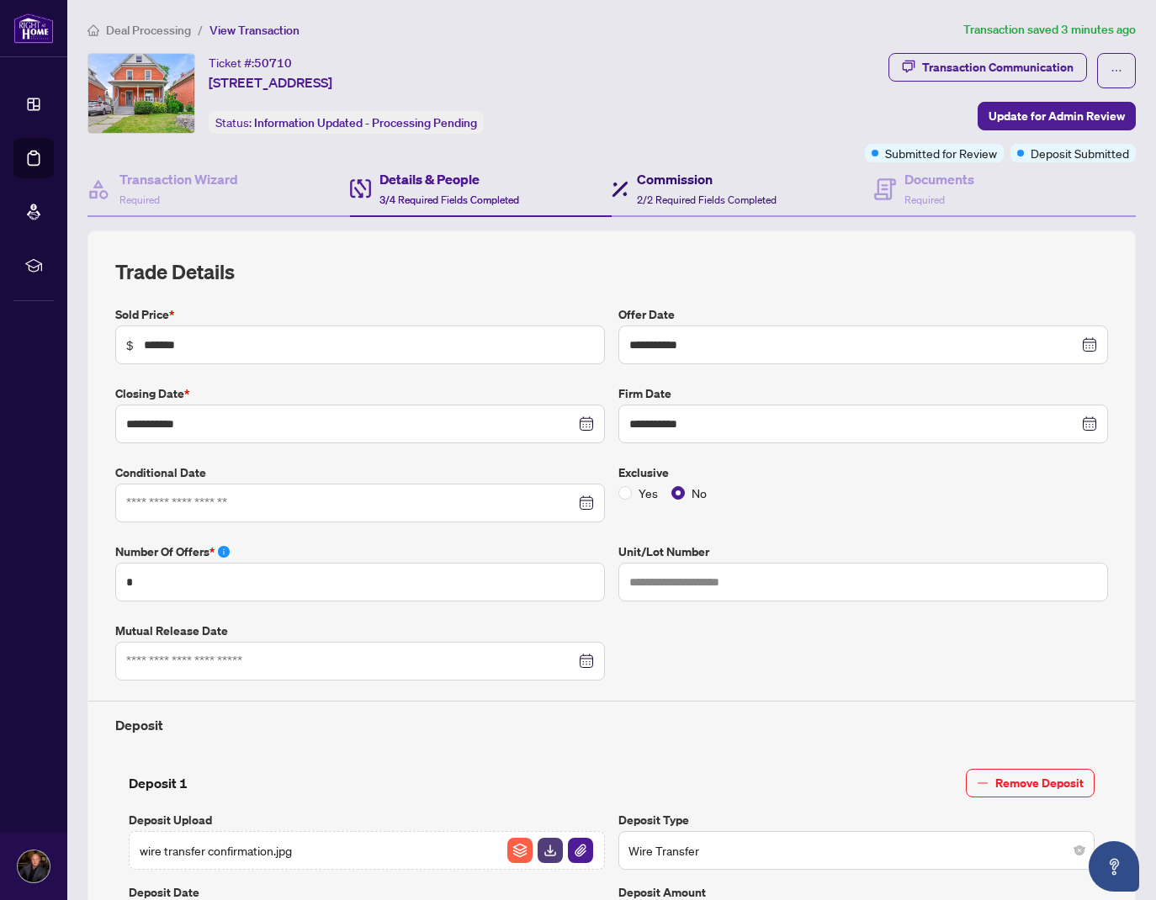
click at [672, 181] on h4 "Commission" at bounding box center [707, 179] width 140 height 20
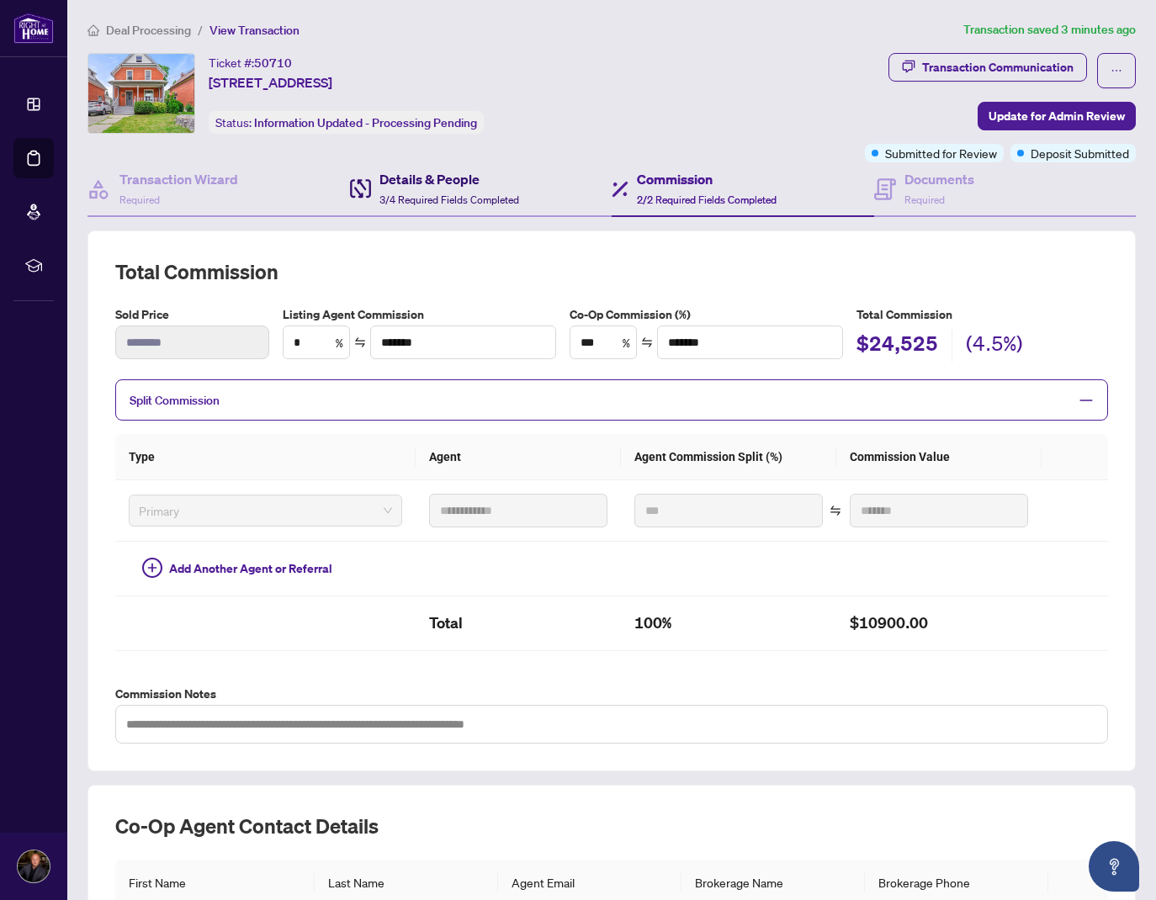
click at [444, 194] on span "3/4 Required Fields Completed" at bounding box center [450, 200] width 140 height 13
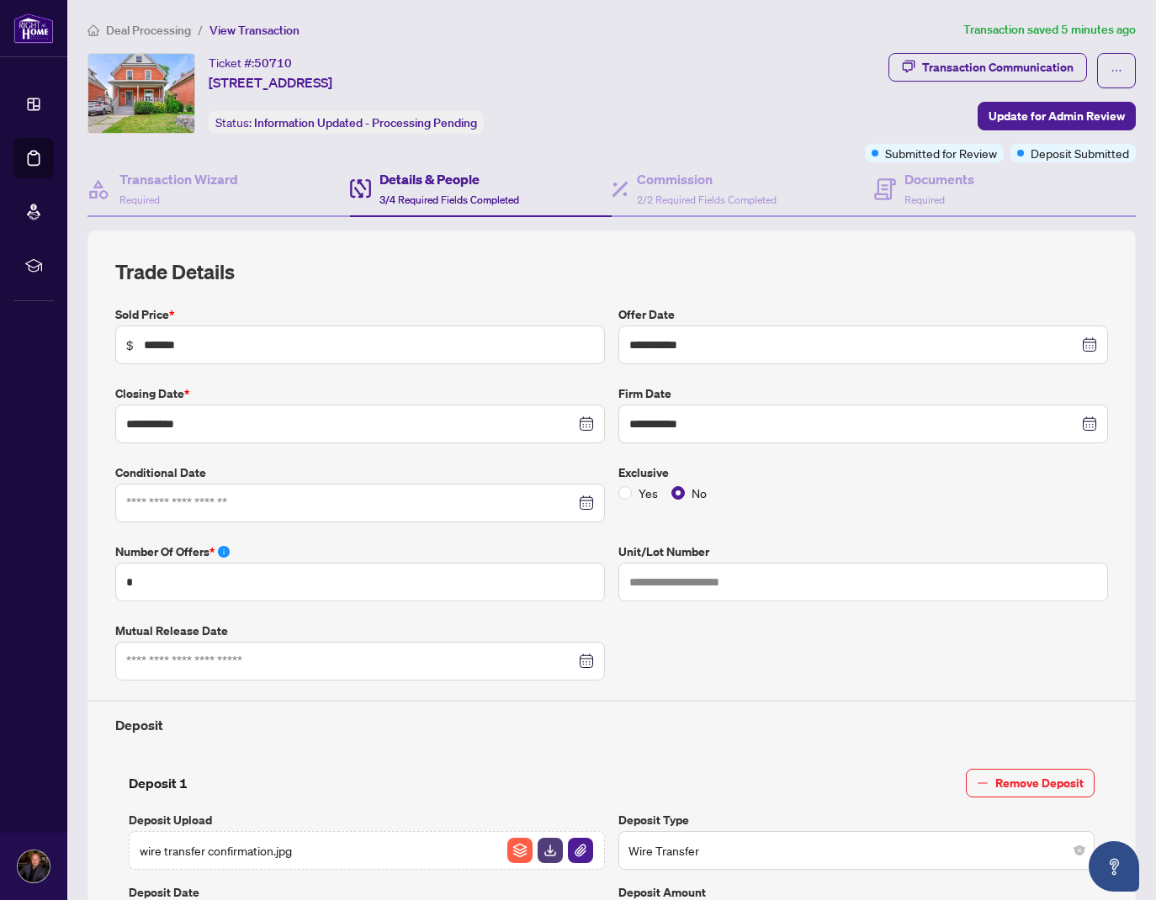
click at [151, 40] on div "**********" at bounding box center [612, 723] width 1062 height 1407
click at [160, 32] on span "Deal Processing" at bounding box center [148, 30] width 85 height 15
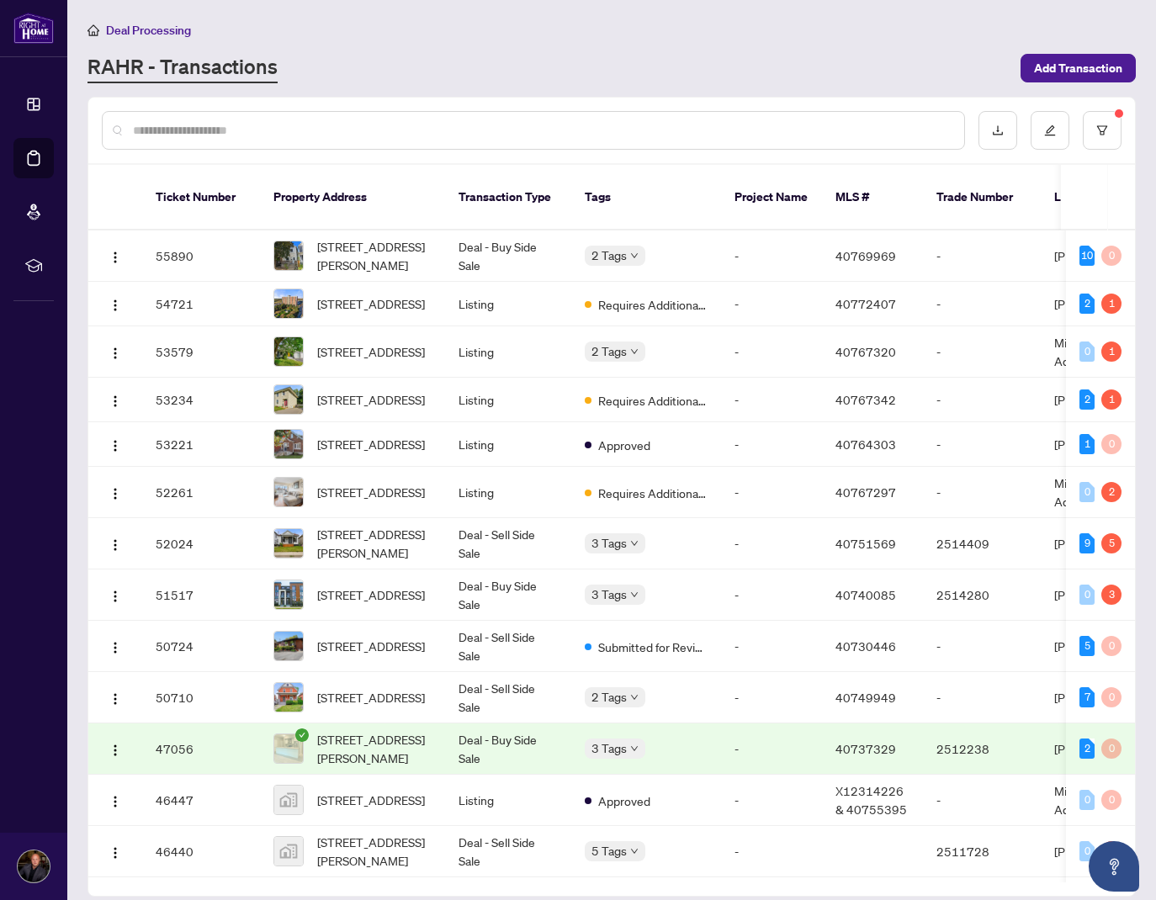
click at [289, 117] on div at bounding box center [533, 130] width 863 height 39
click at [282, 126] on input "text" at bounding box center [542, 130] width 818 height 19
type input "*******"
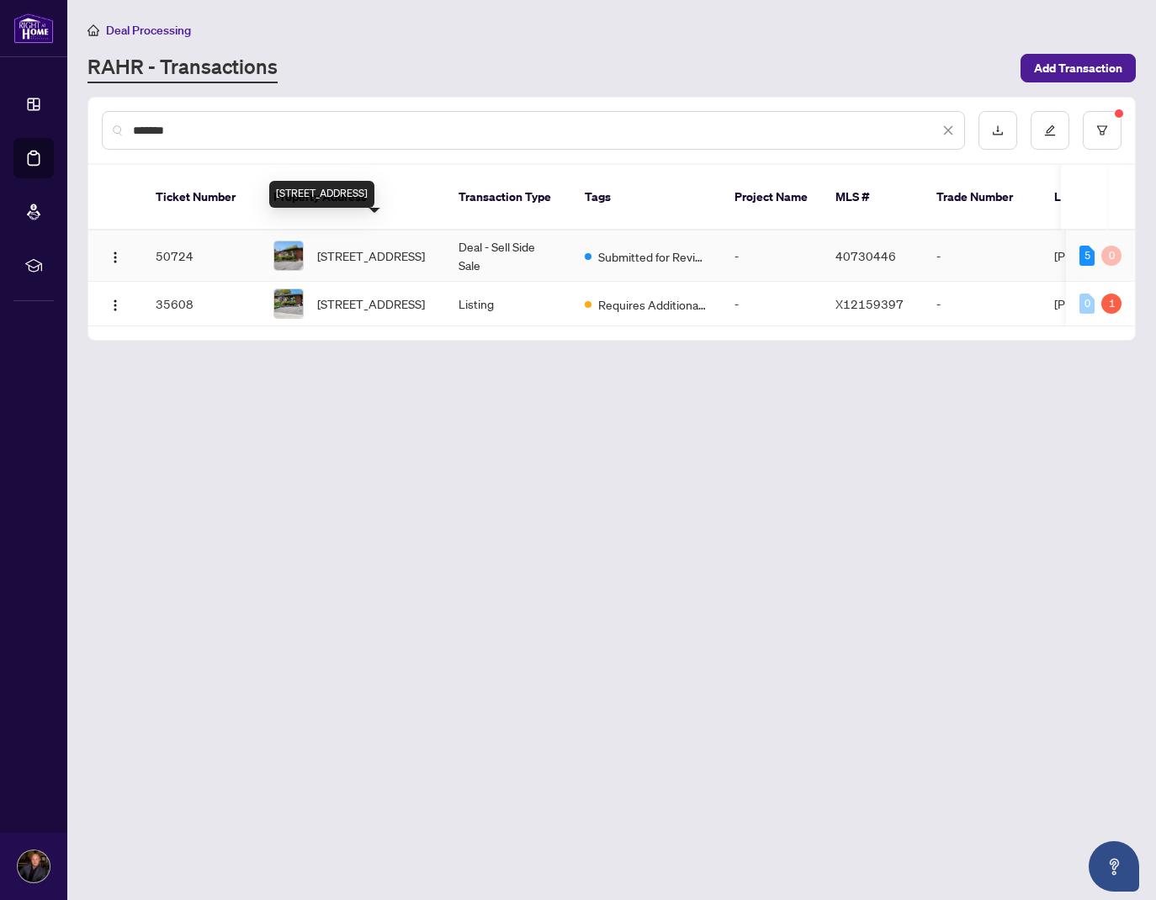
click at [408, 247] on span "45 Bond Street, Kitchener, ON N2H 4S4, Canada" at bounding box center [371, 256] width 108 height 19
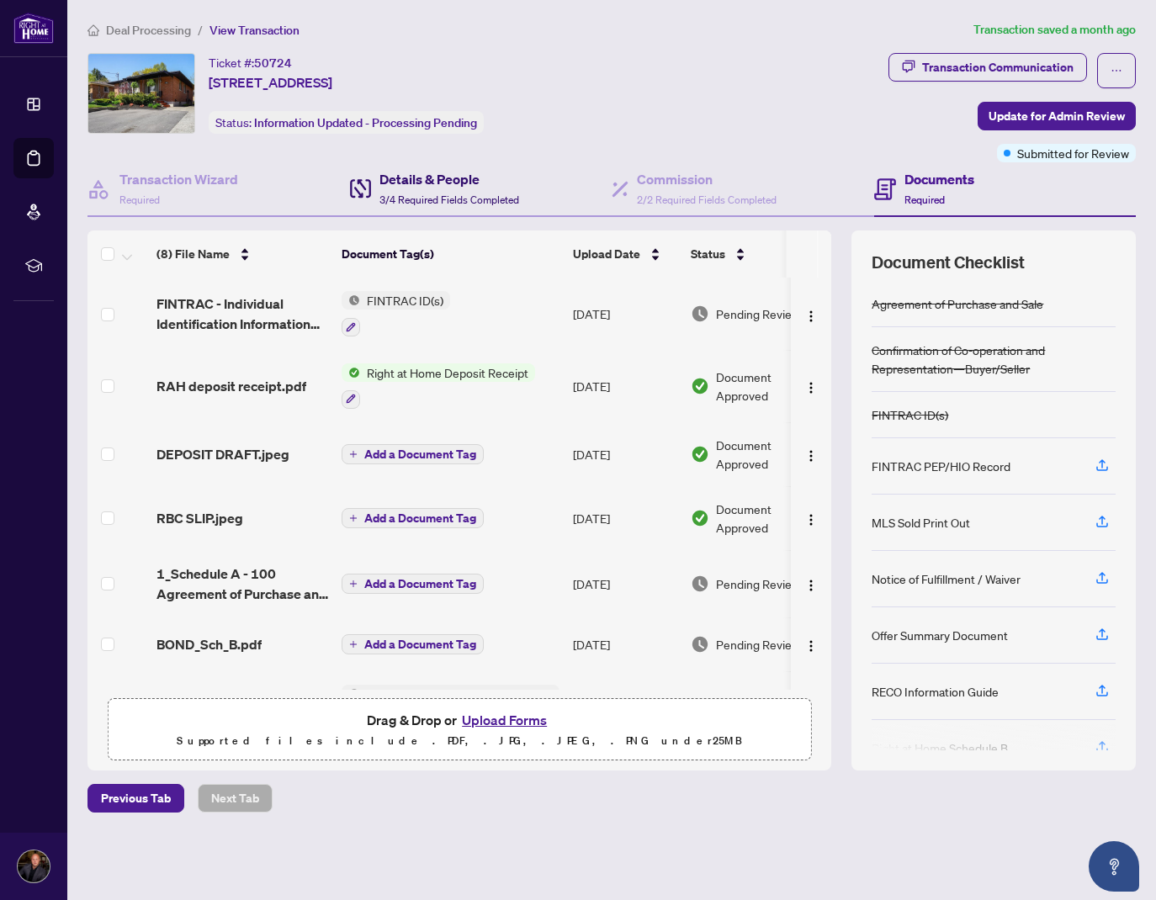
click at [398, 171] on h4 "Details & People" at bounding box center [450, 179] width 140 height 20
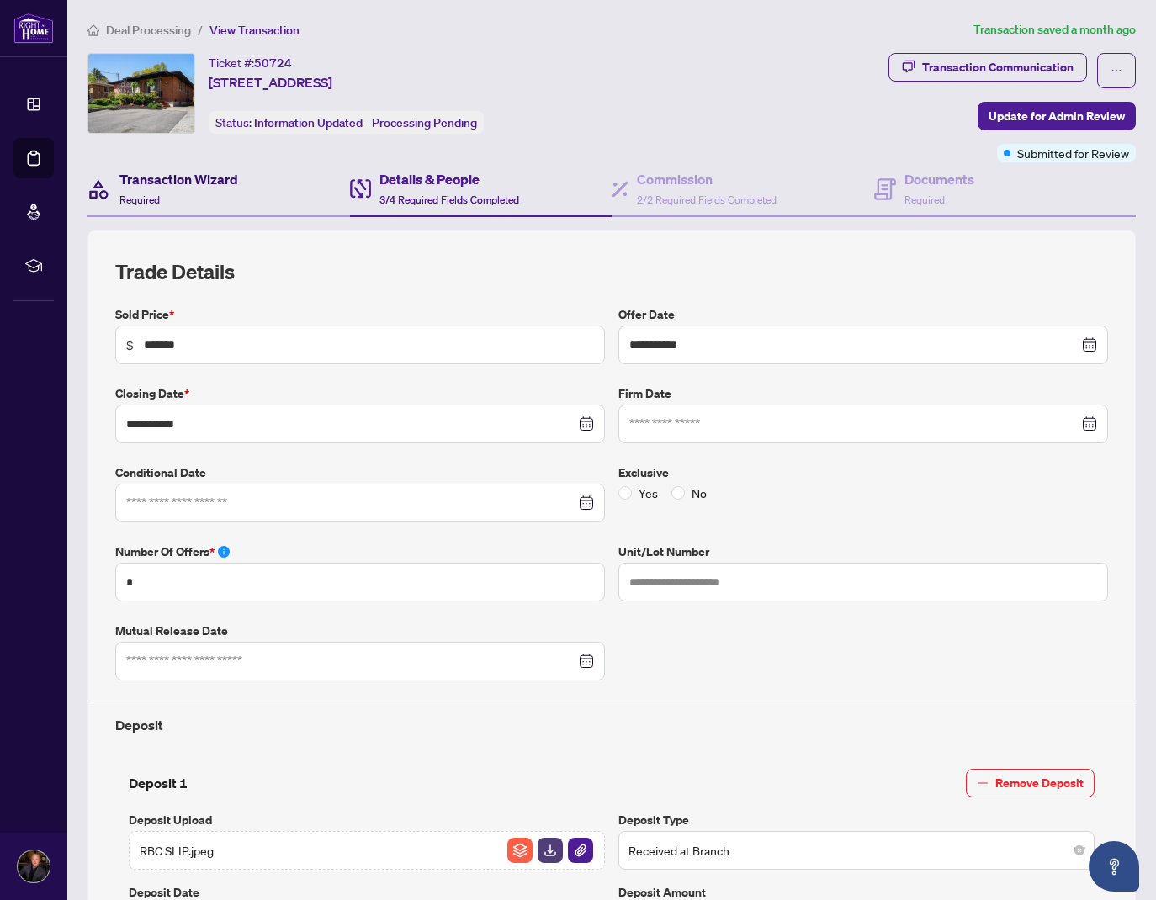
click at [182, 183] on h4 "Transaction Wizard" at bounding box center [178, 179] width 119 height 20
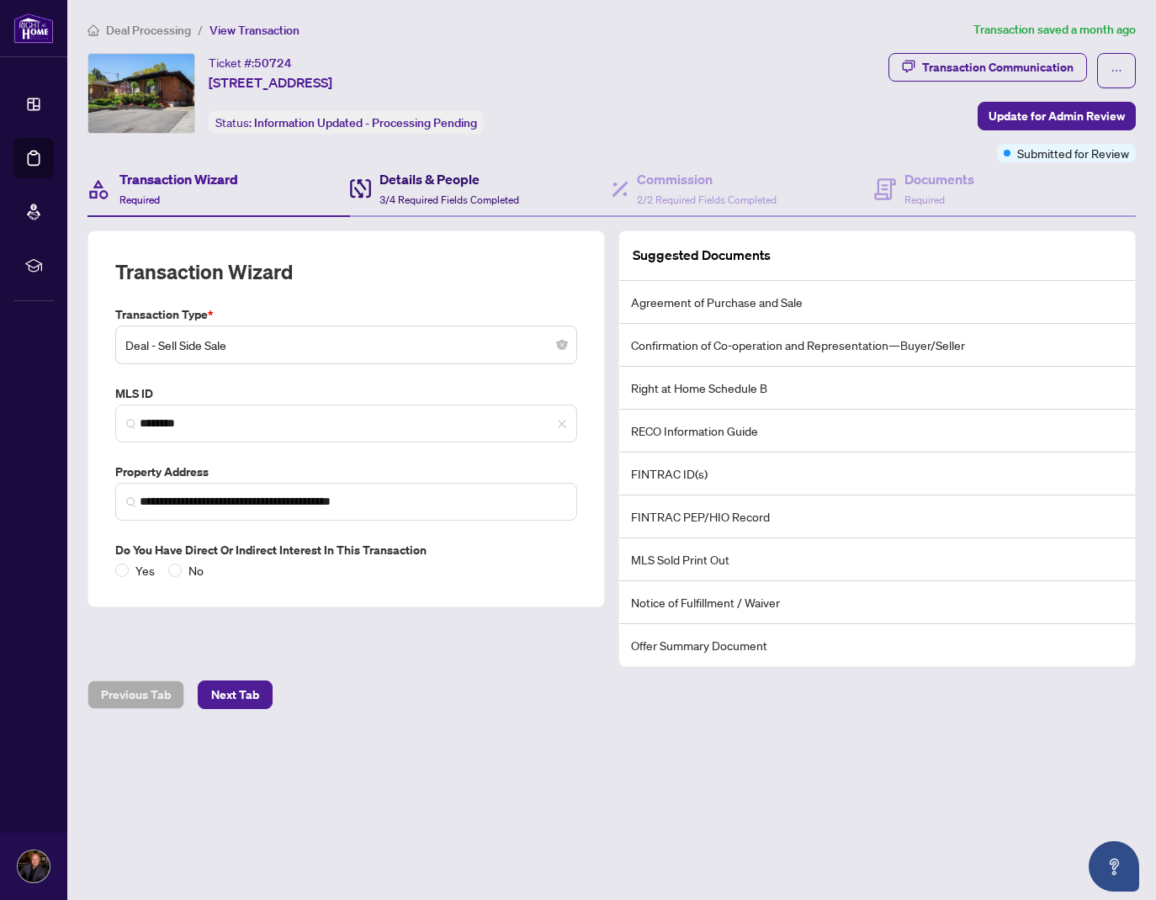
click at [449, 176] on h4 "Details & People" at bounding box center [450, 179] width 140 height 20
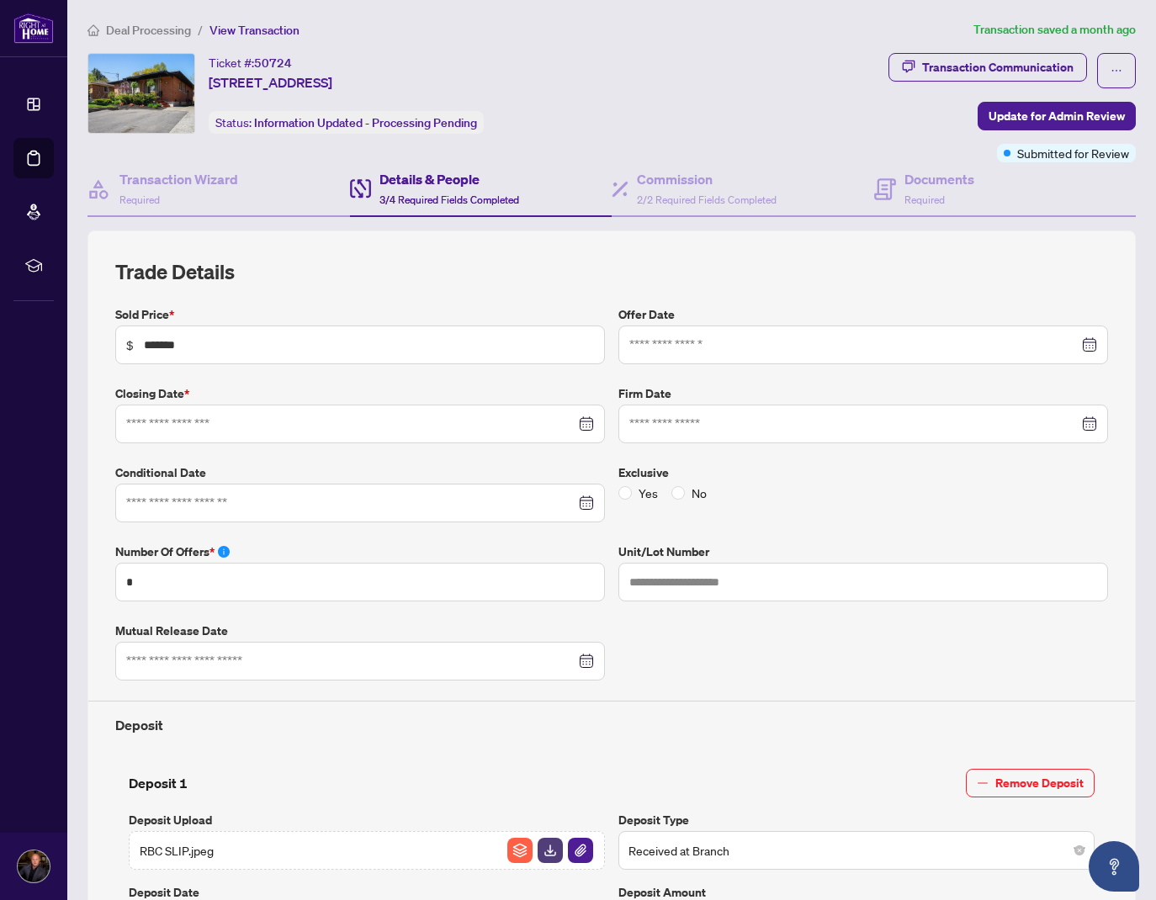
type input "**********"
click at [688, 180] on h4 "Commission" at bounding box center [707, 179] width 140 height 20
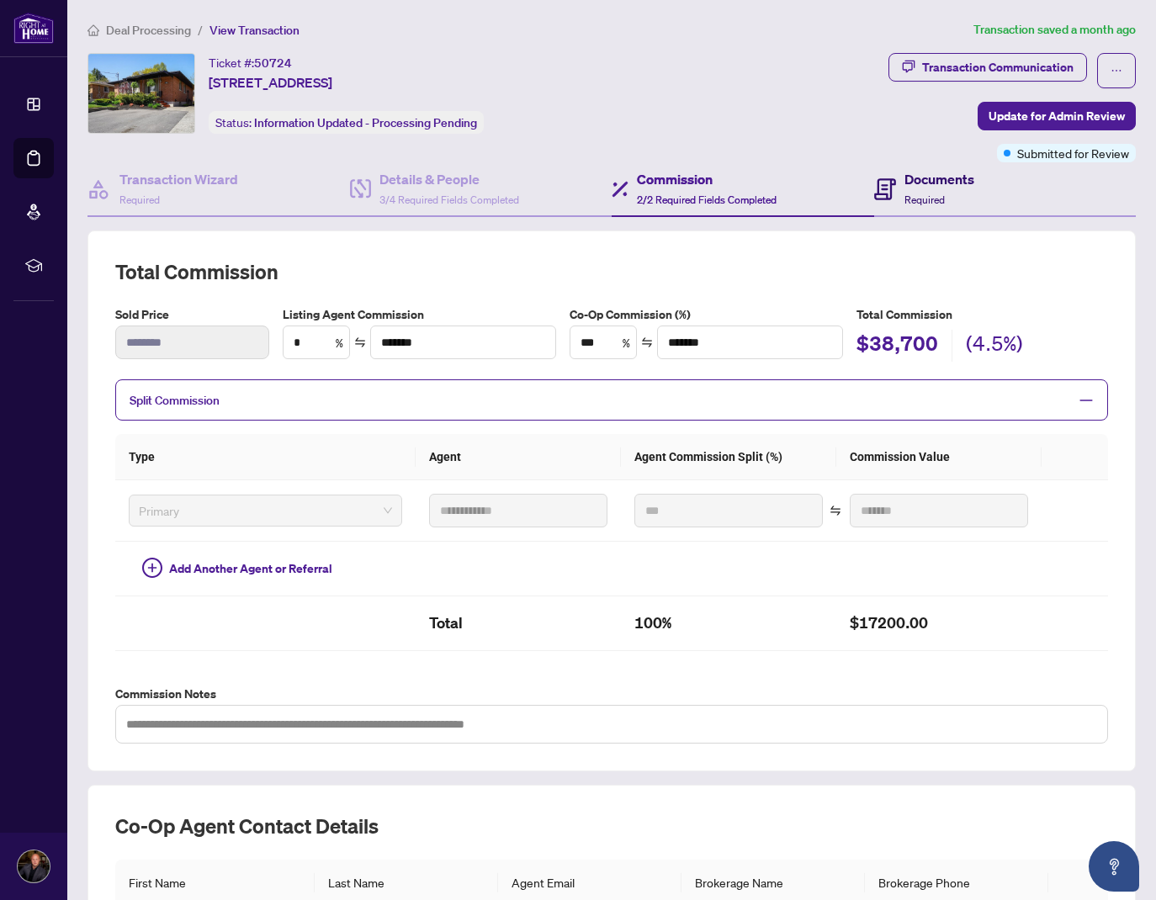
click at [956, 174] on h4 "Documents" at bounding box center [940, 179] width 70 height 20
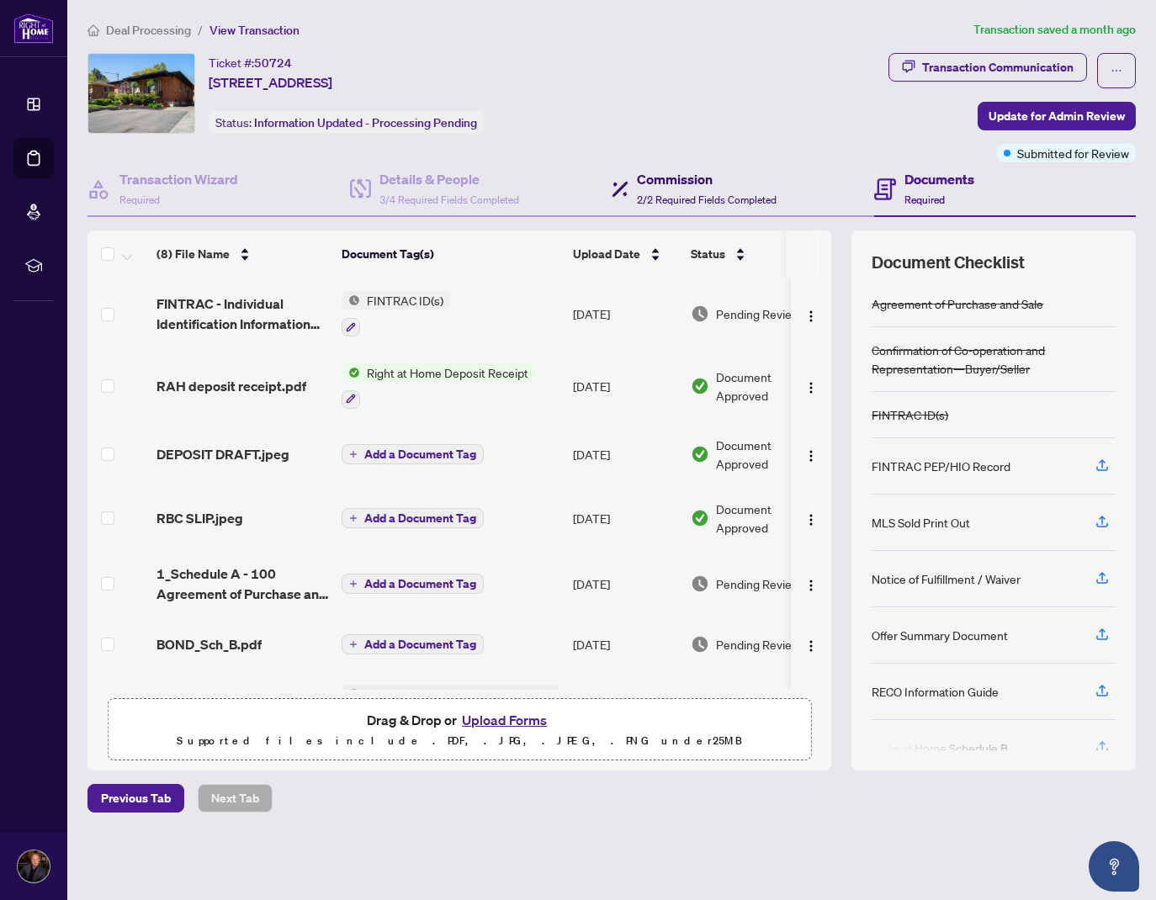
click at [682, 176] on h4 "Commission" at bounding box center [707, 179] width 140 height 20
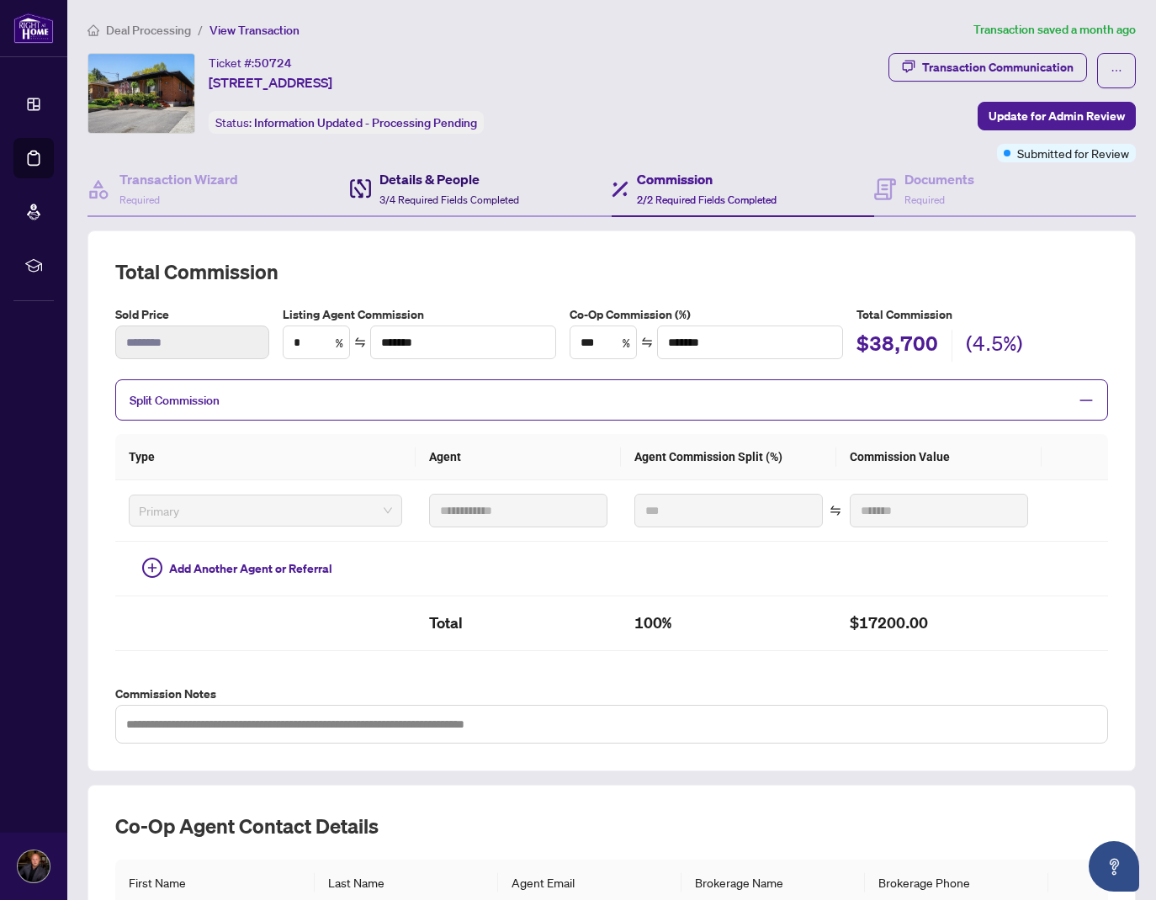
click at [433, 173] on h4 "Details & People" at bounding box center [450, 179] width 140 height 20
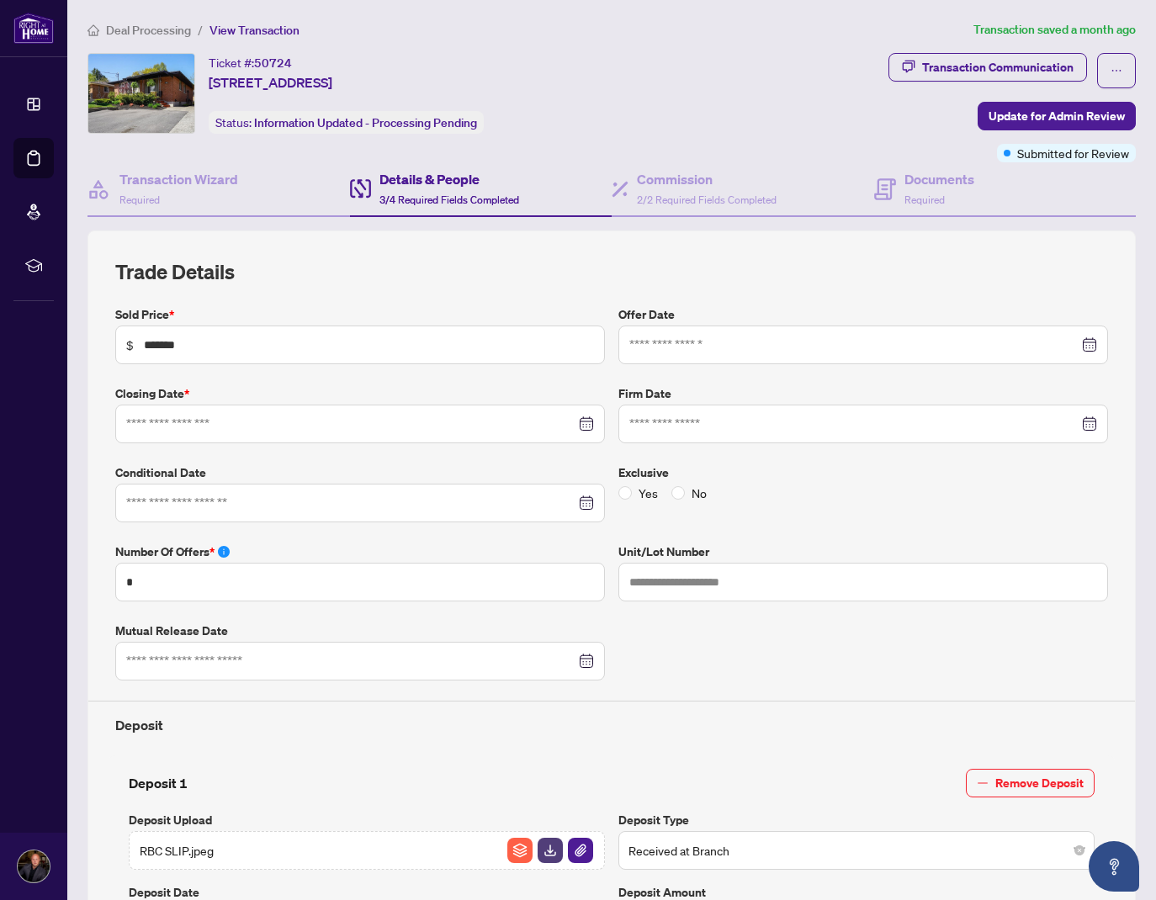
type input "**********"
click at [173, 180] on h4 "Transaction Wizard" at bounding box center [178, 179] width 119 height 20
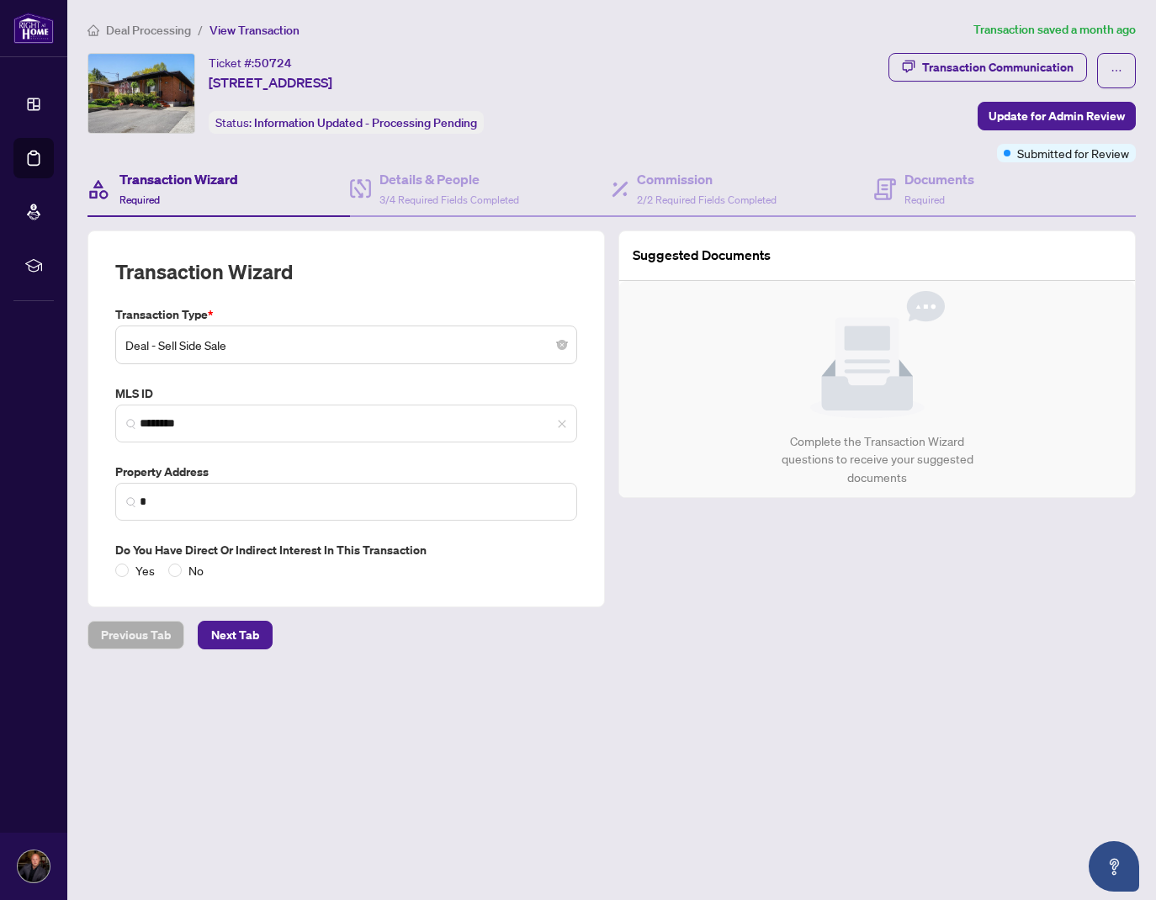
type input "**********"
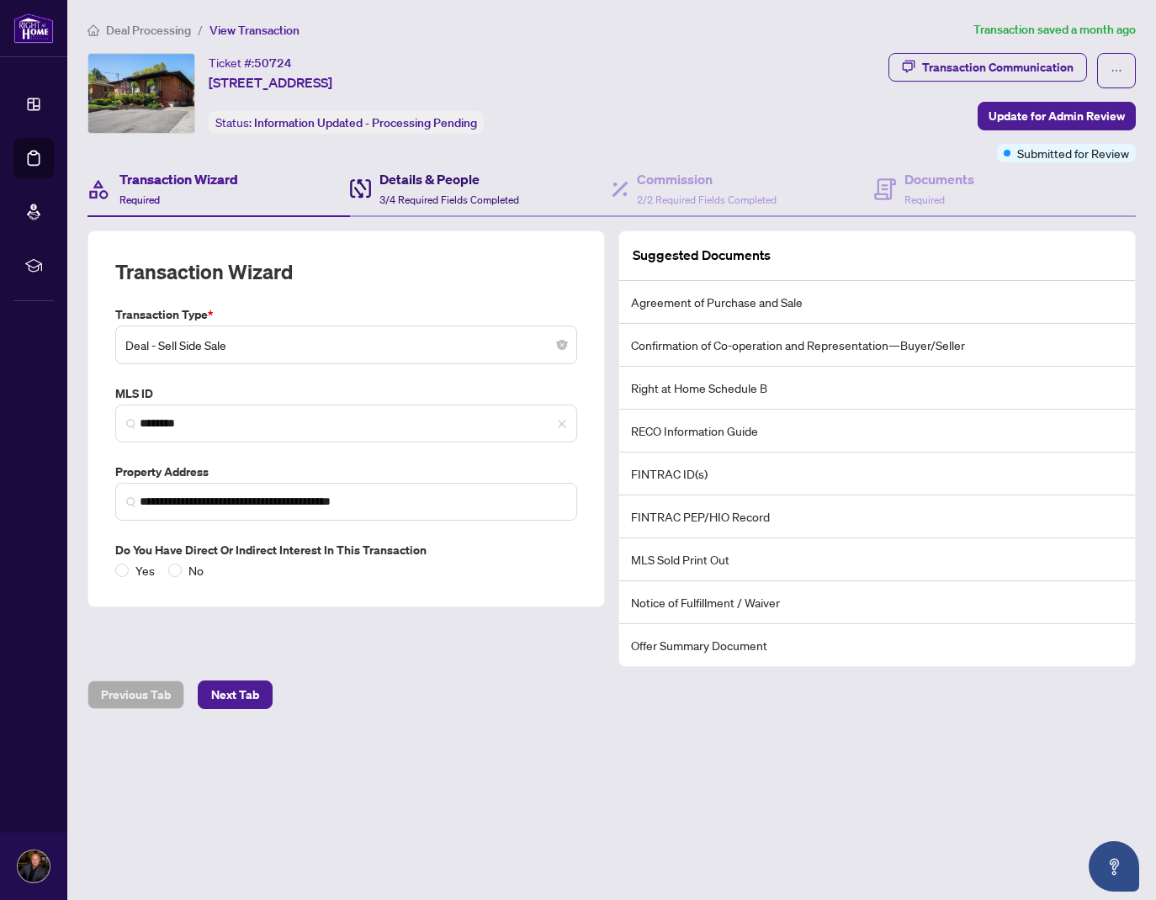
click at [417, 177] on h4 "Details & People" at bounding box center [450, 179] width 140 height 20
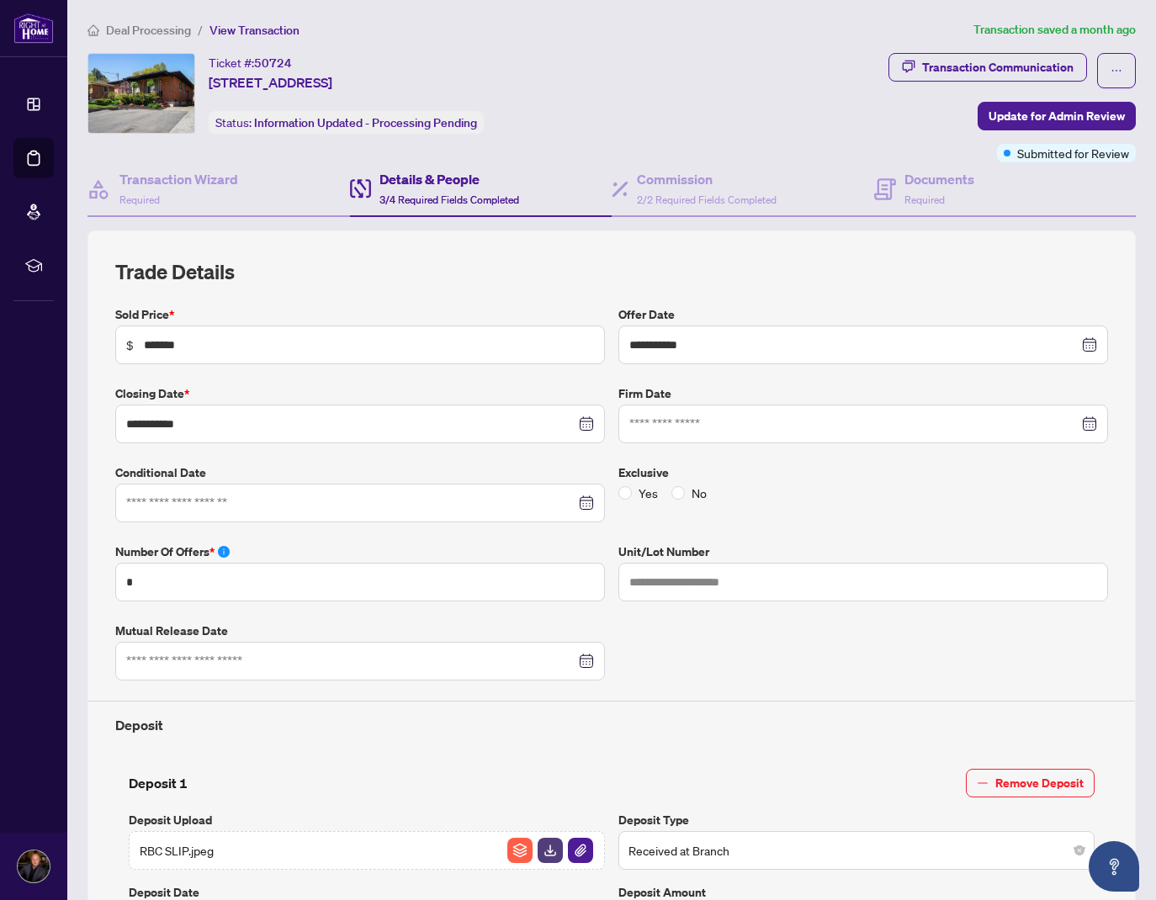
click at [242, 28] on span "View Transaction" at bounding box center [255, 30] width 90 height 15
click at [259, 33] on span "View Transaction" at bounding box center [255, 30] width 90 height 15
click at [130, 27] on span "Deal Processing" at bounding box center [148, 30] width 85 height 15
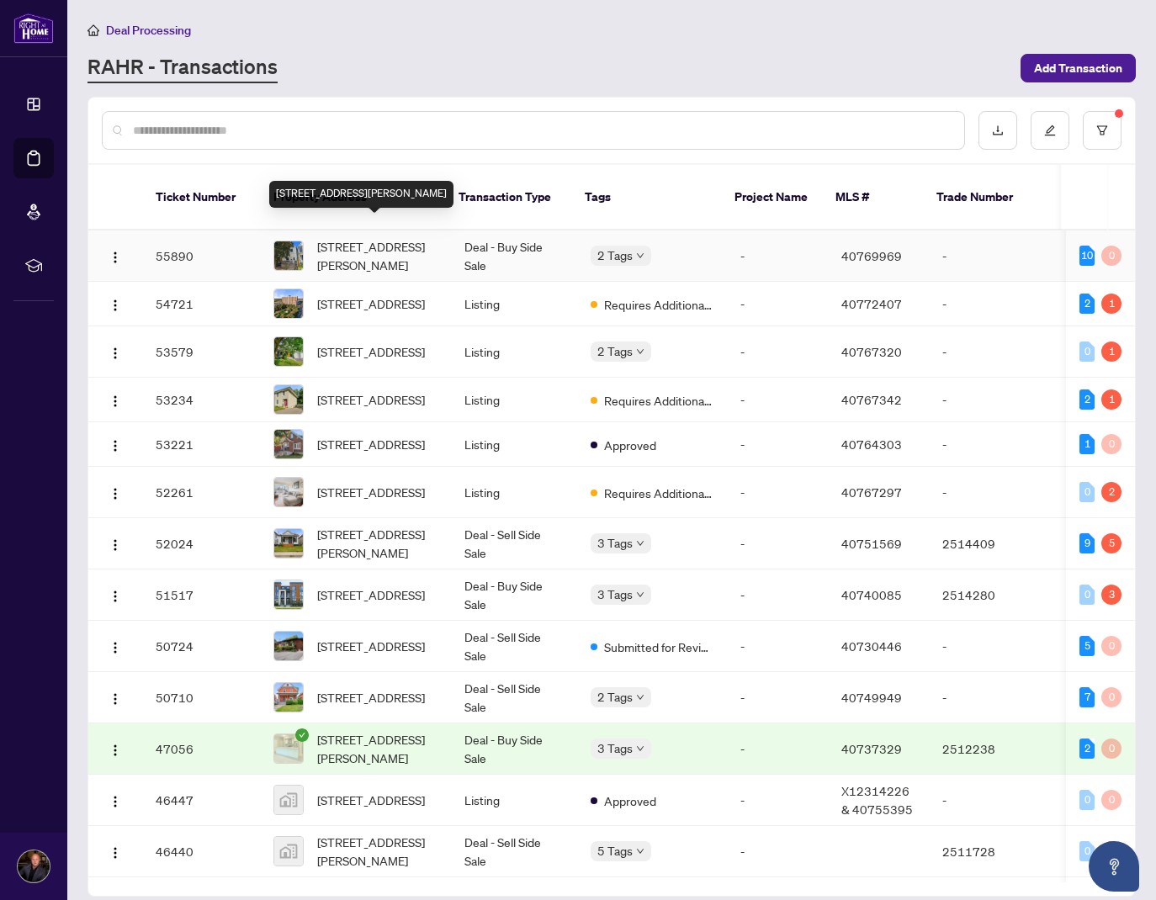
click at [368, 237] on span "155 Avondale Street, Hamilton, ON L8L 7C1, Canada" at bounding box center [377, 255] width 120 height 37
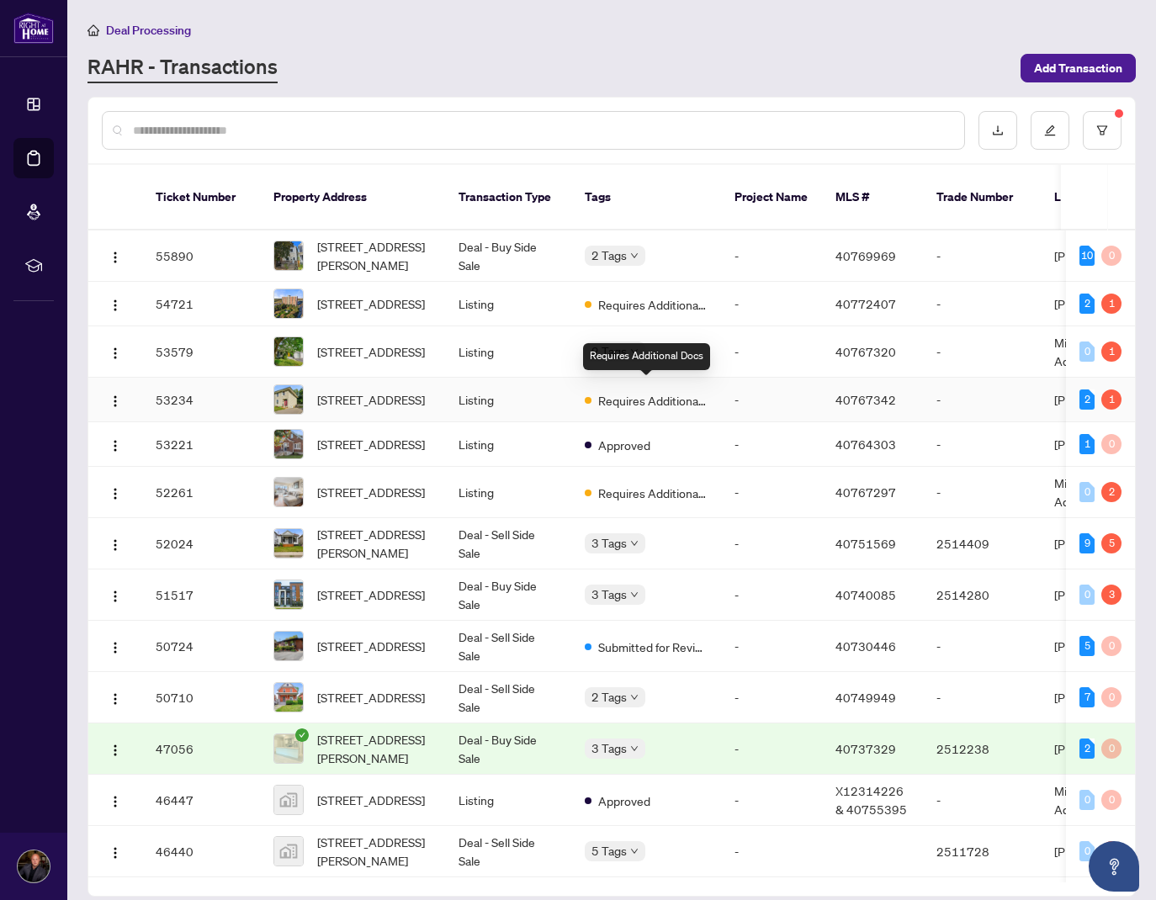
click at [626, 378] on td "Requires Additional Docs" at bounding box center [646, 400] width 150 height 45
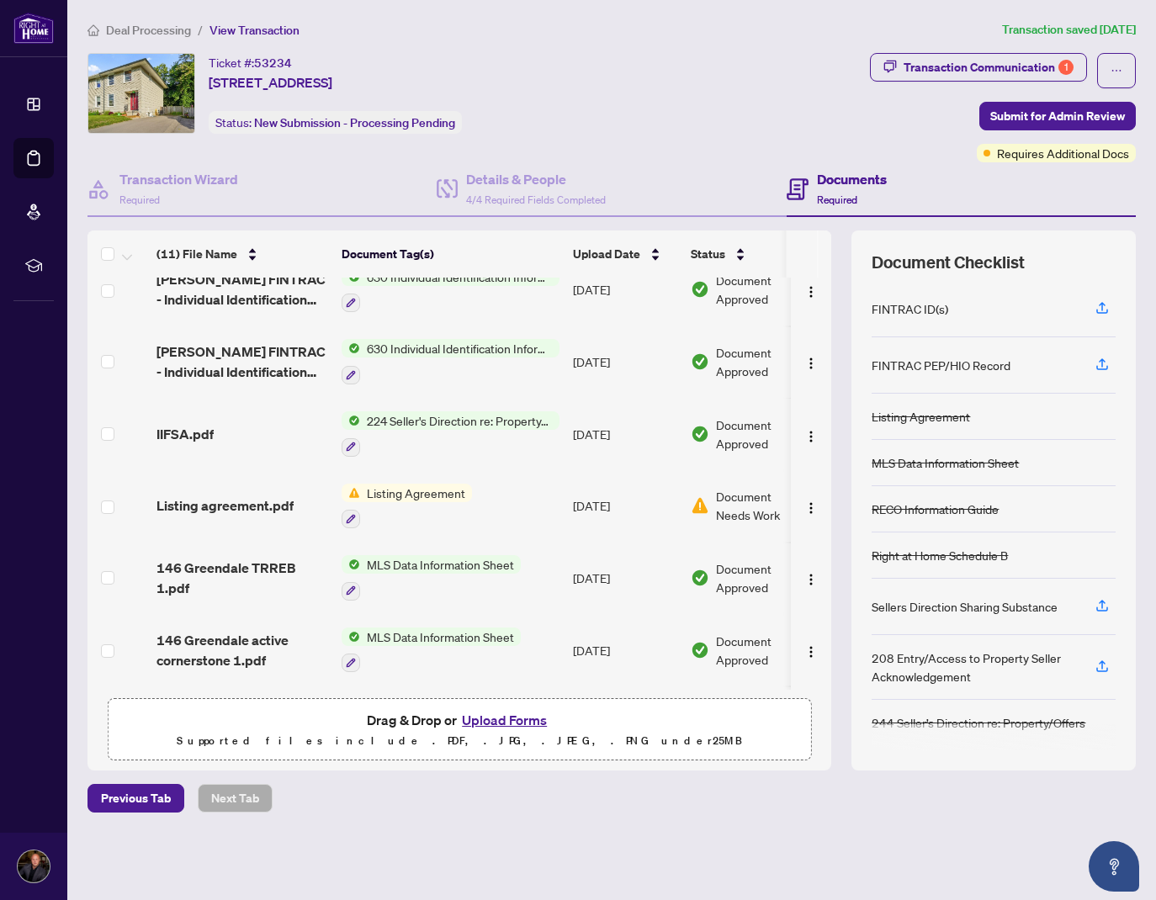
scroll to position [169, 0]
click at [390, 485] on span "Listing Agreement" at bounding box center [416, 492] width 112 height 19
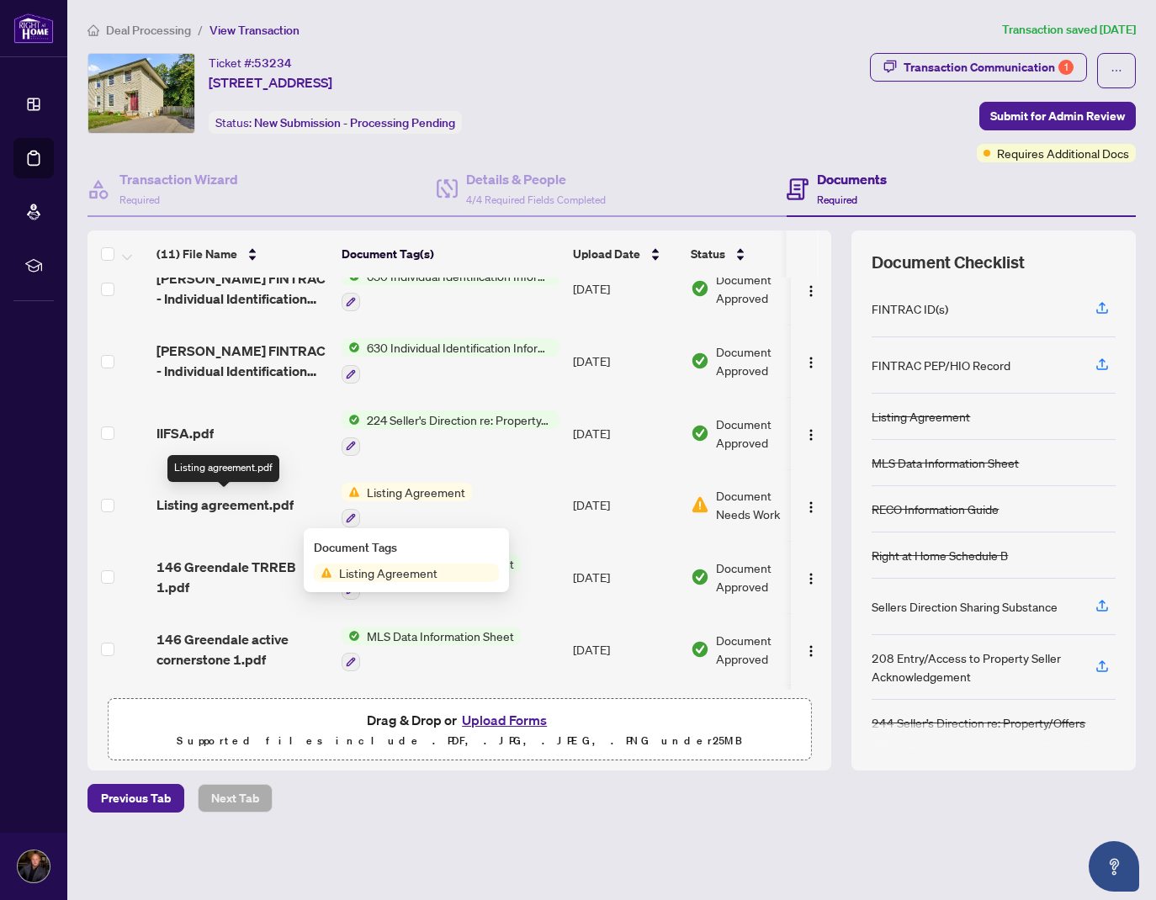
click at [226, 502] on span "Listing agreement.pdf" at bounding box center [225, 505] width 137 height 20
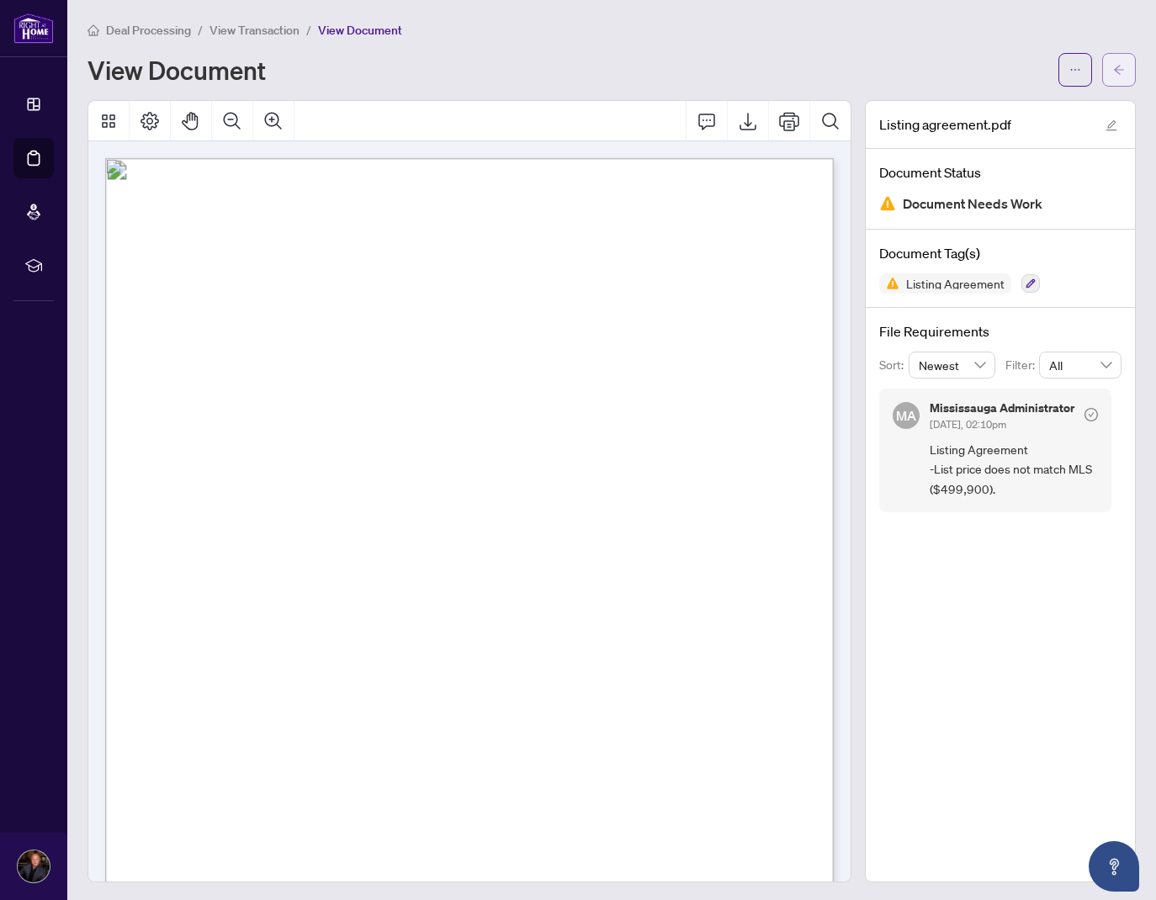
click at [1118, 73] on icon "arrow-left" at bounding box center [1119, 70] width 12 height 12
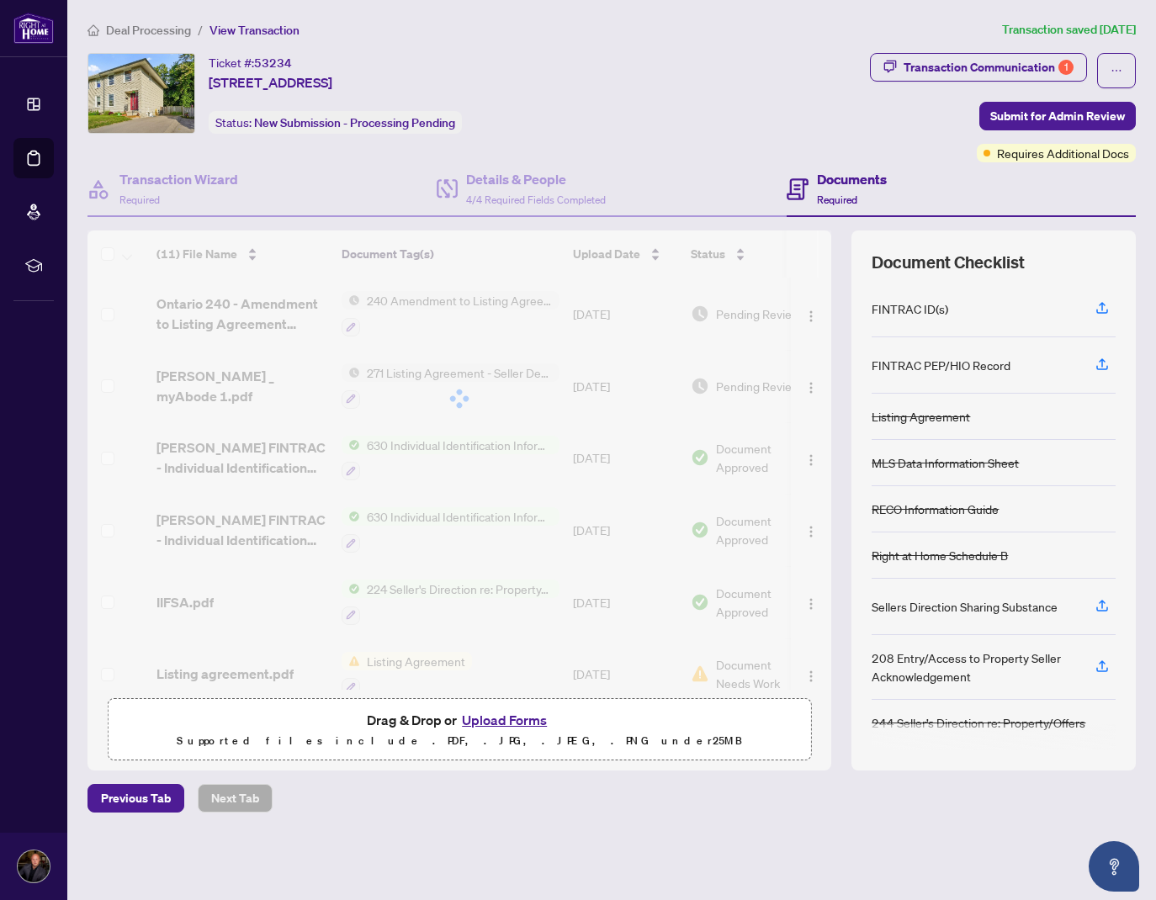
click at [269, 32] on span "View Transaction" at bounding box center [255, 30] width 90 height 15
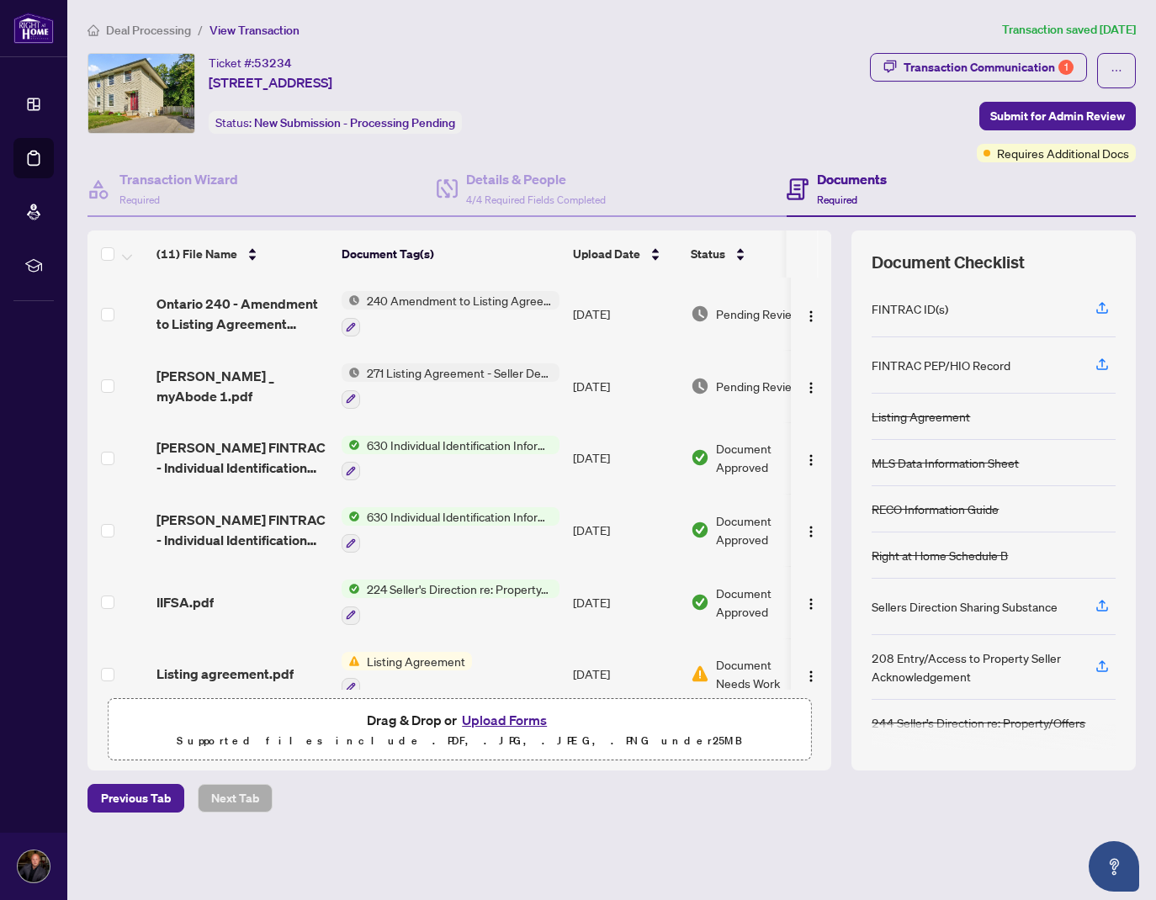
click at [286, 33] on span "View Transaction" at bounding box center [255, 30] width 90 height 15
click at [137, 34] on span "Deal Processing" at bounding box center [148, 30] width 85 height 15
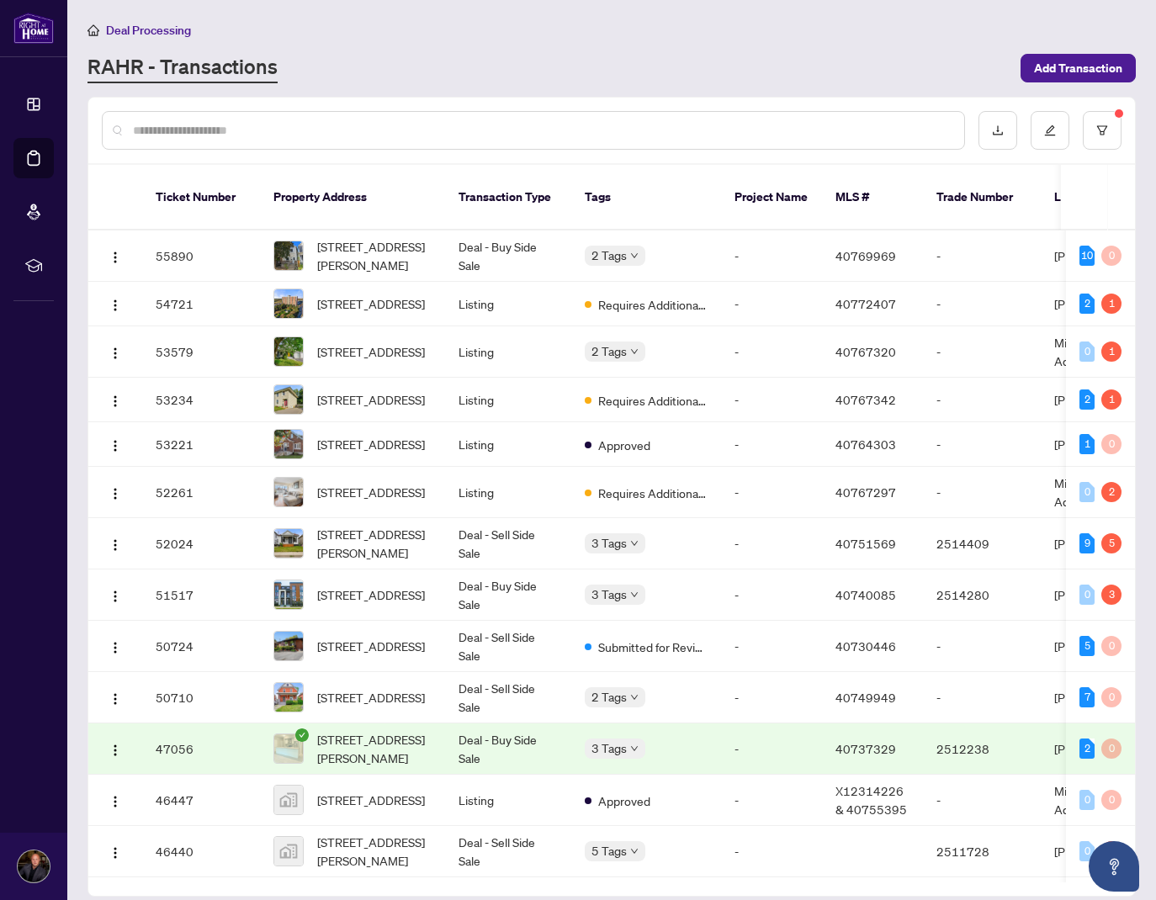
click at [363, 129] on input "text" at bounding box center [542, 130] width 818 height 19
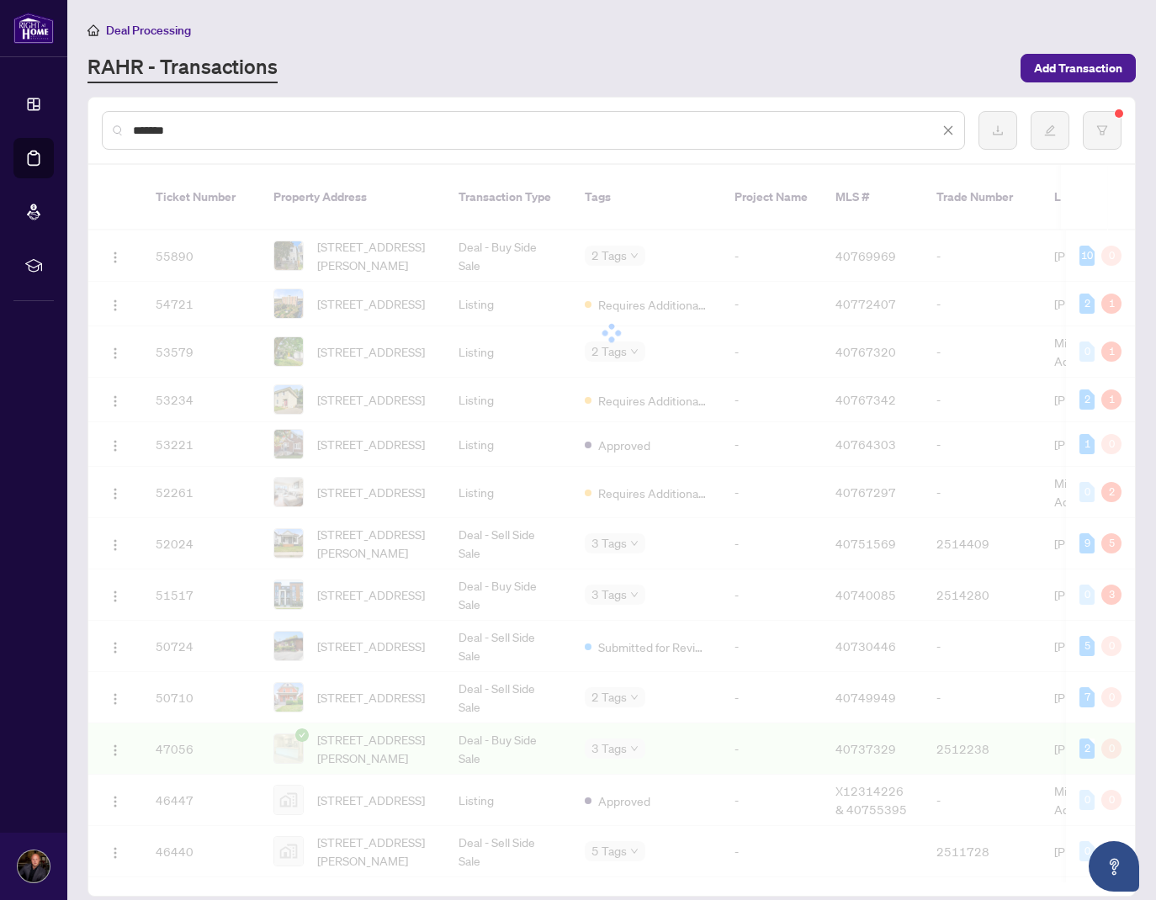
type input "*******"
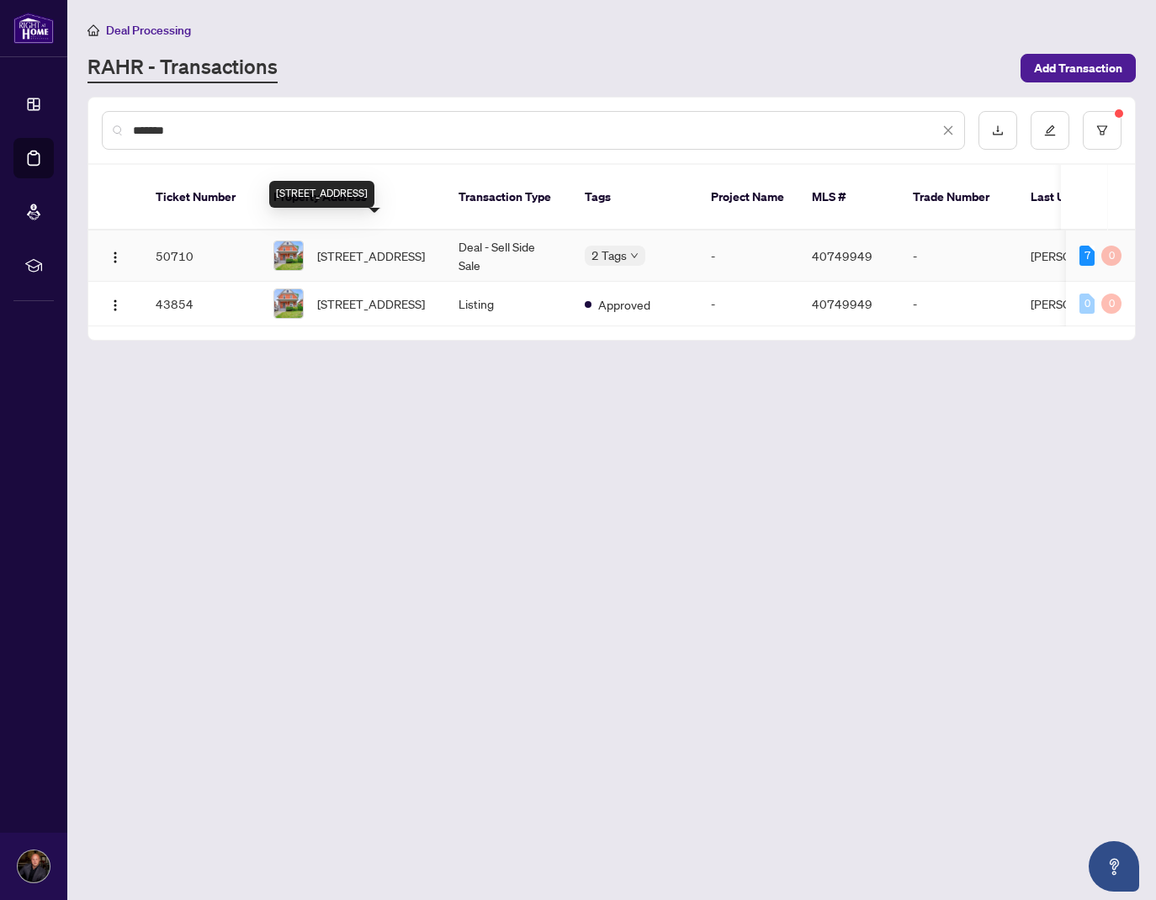
click at [357, 247] on span "58 Pandora Avenue, Kitchener, ON N2H 3C3, Canada" at bounding box center [371, 256] width 108 height 19
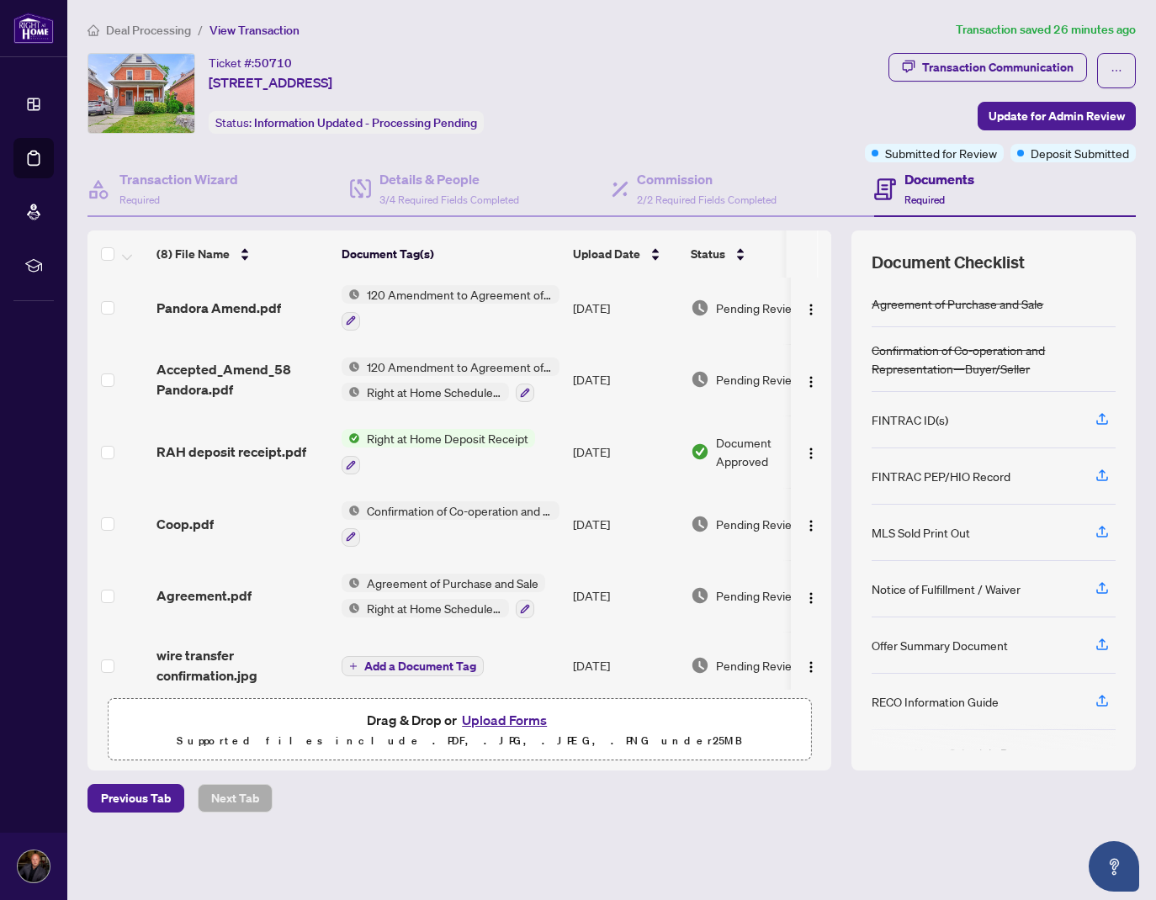
scroll to position [159, 0]
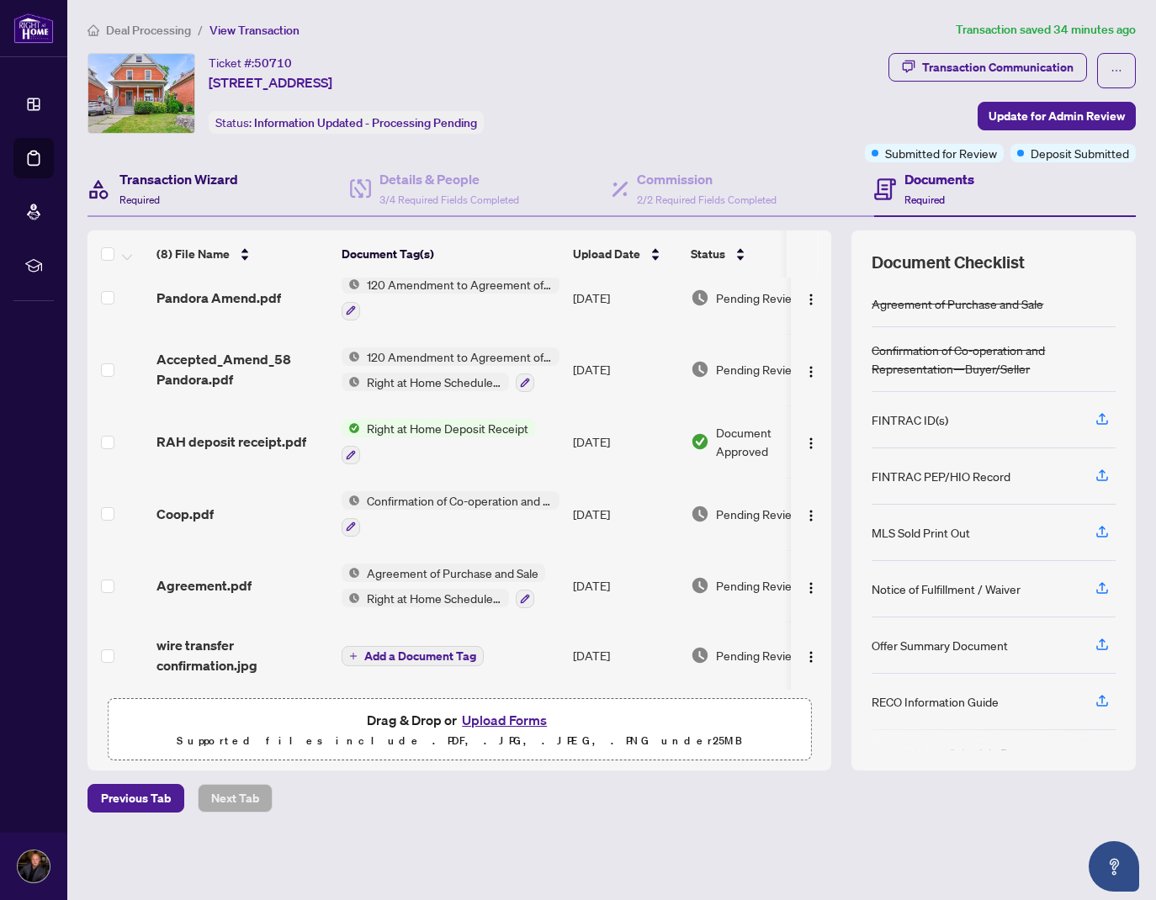
click at [214, 183] on h4 "Transaction Wizard" at bounding box center [178, 179] width 119 height 20
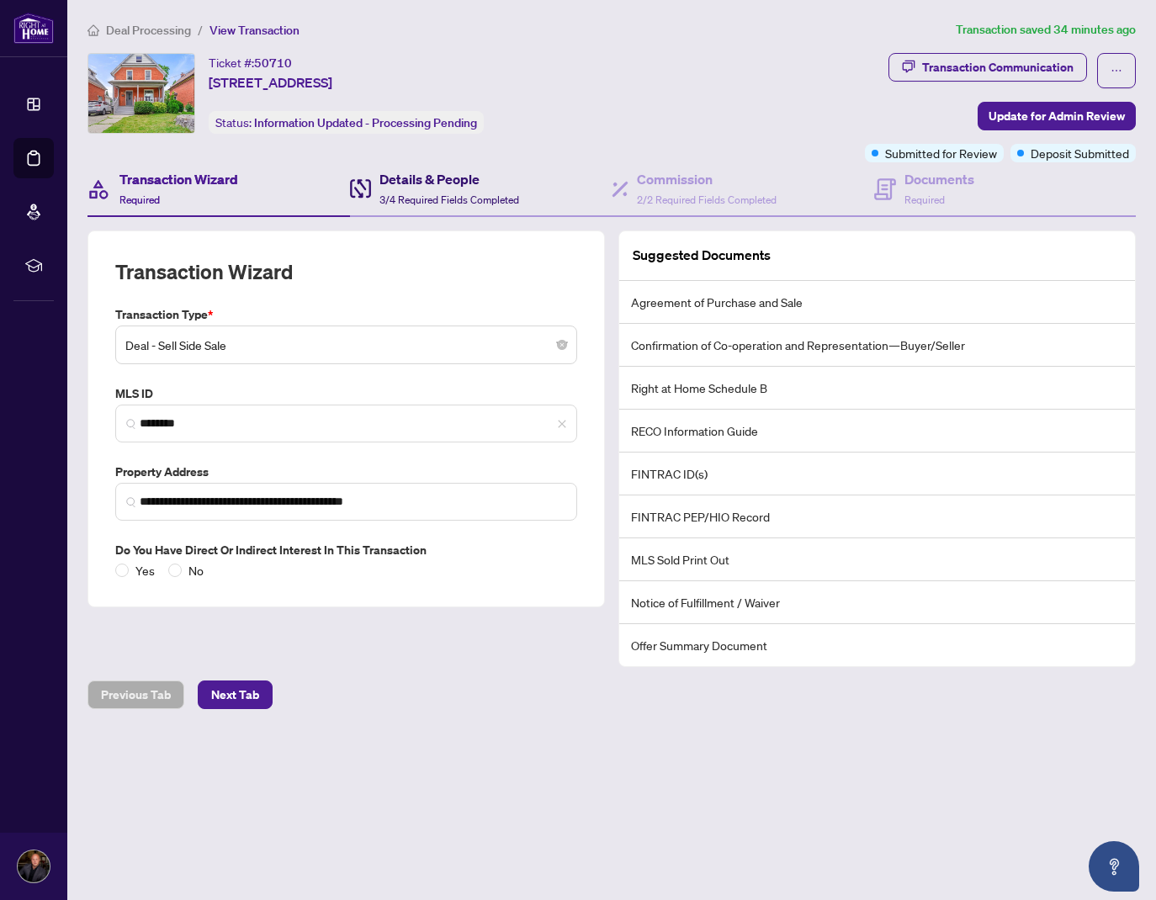
click at [443, 181] on h4 "Details & People" at bounding box center [450, 179] width 140 height 20
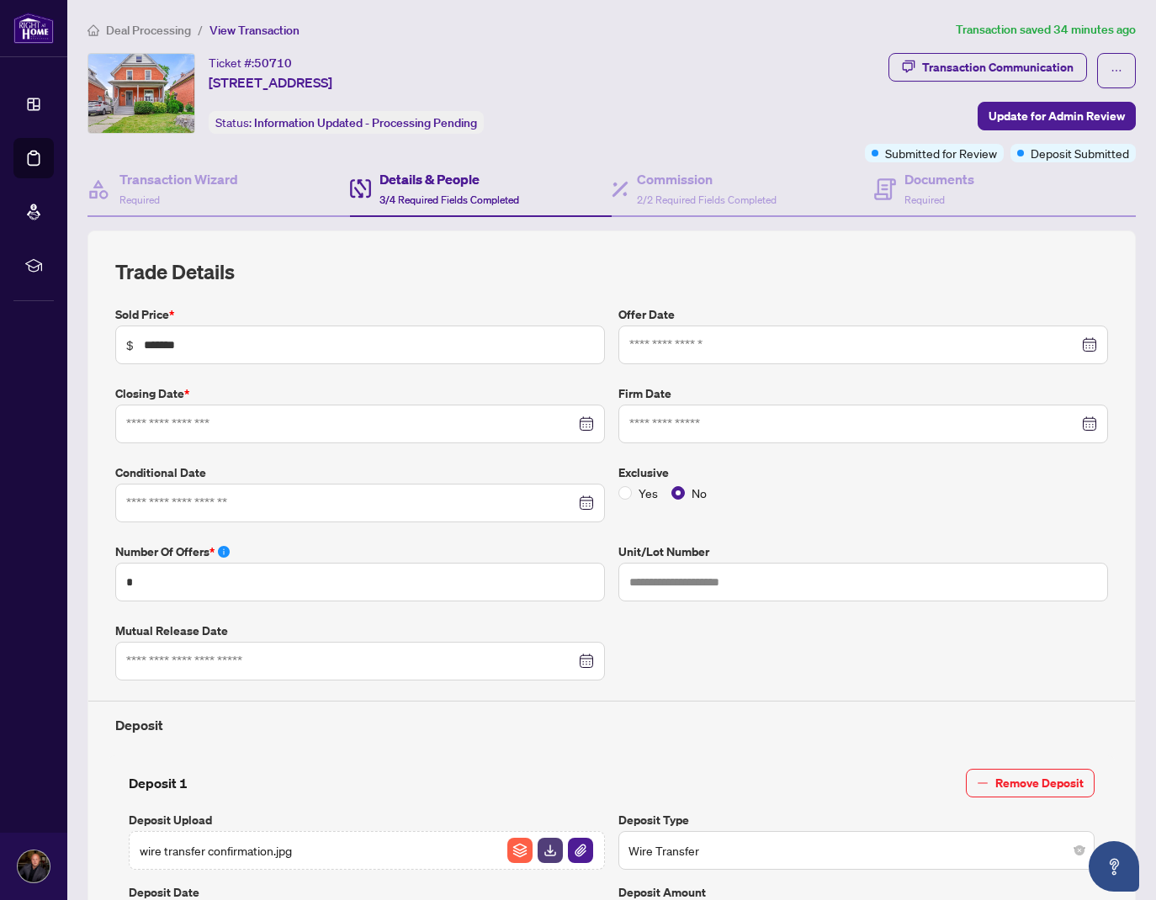
type input "**********"
click at [158, 346] on input "*******" at bounding box center [369, 345] width 450 height 19
type input "*******"
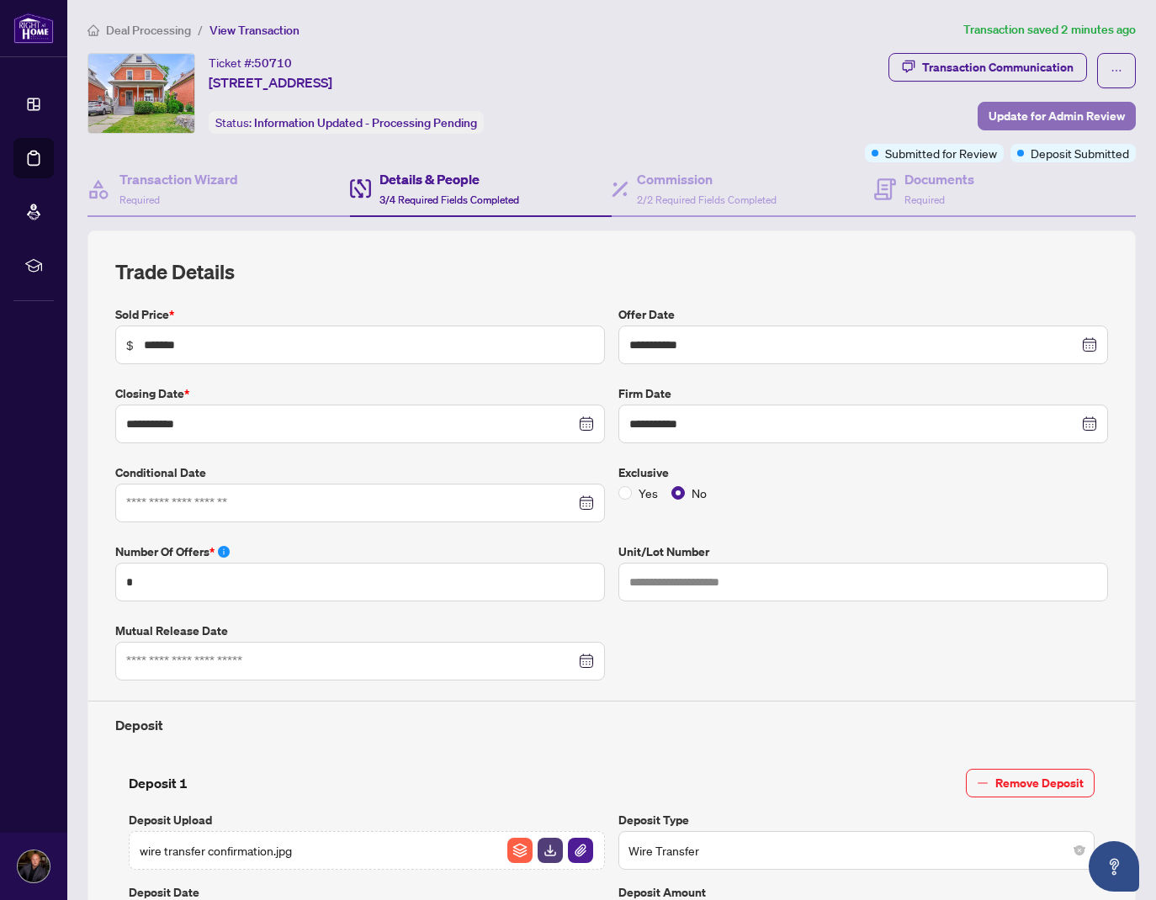
click at [1052, 119] on span "Update for Admin Review" at bounding box center [1057, 116] width 136 height 27
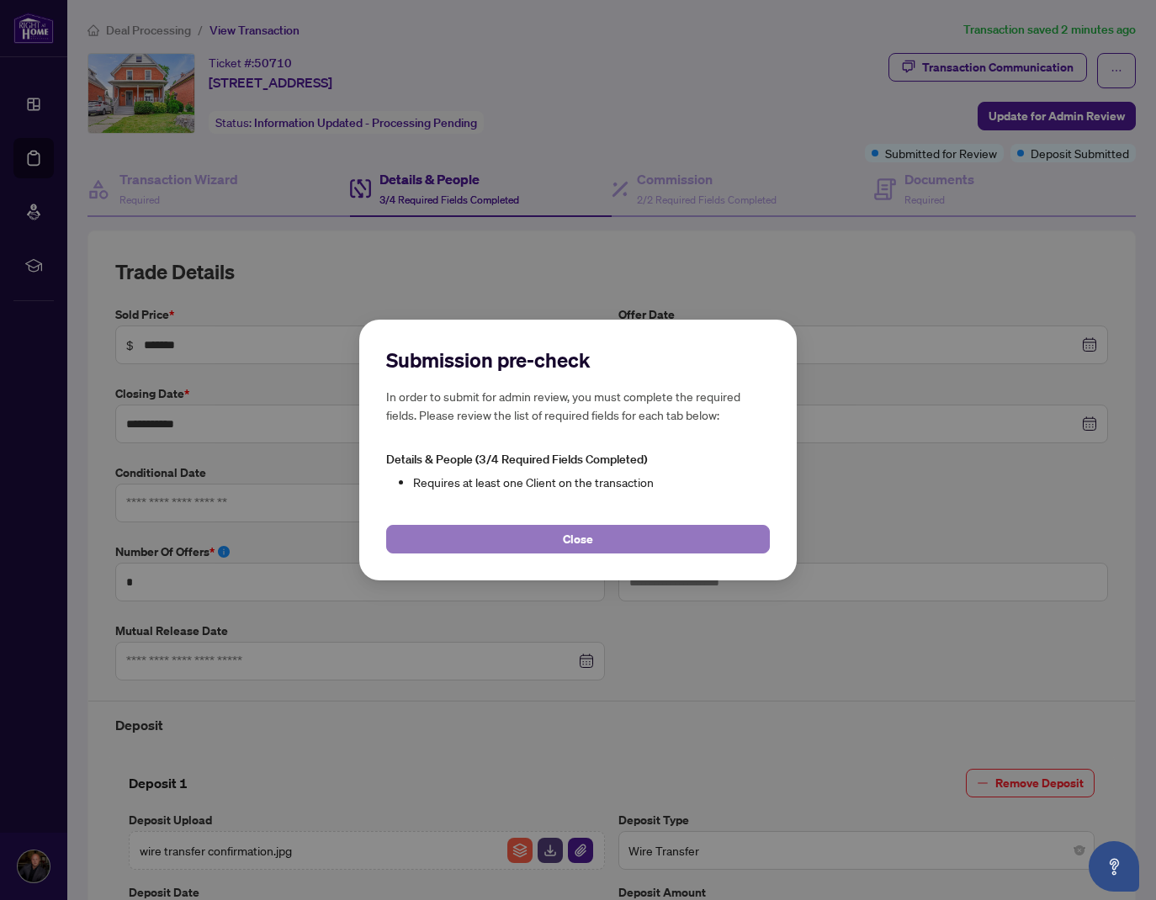
click at [576, 540] on span "Close" at bounding box center [578, 539] width 30 height 27
